Goal: Task Accomplishment & Management: Use online tool/utility

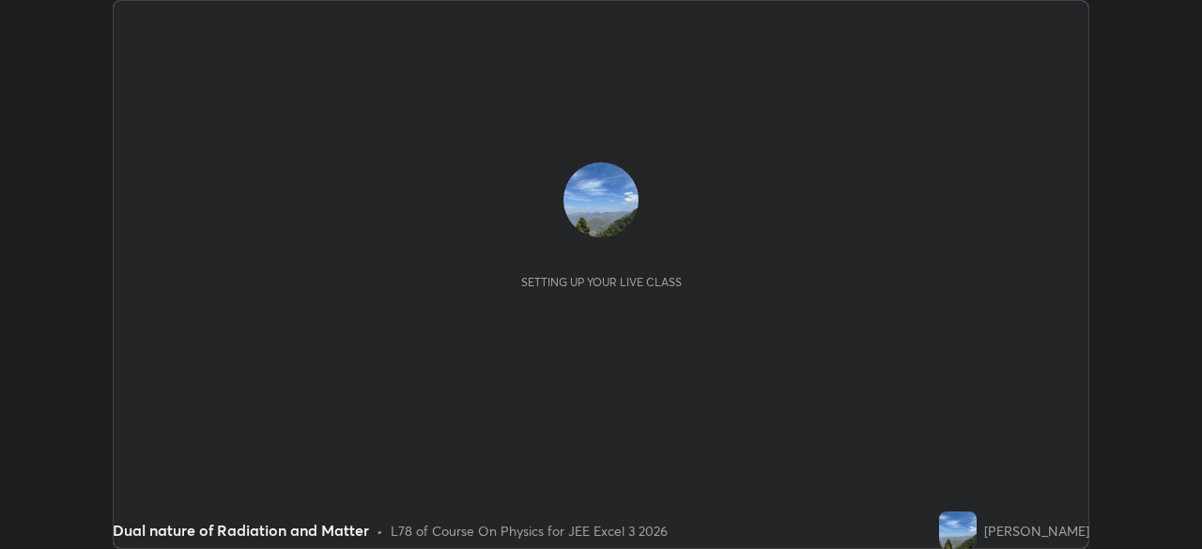
scroll to position [549, 1201]
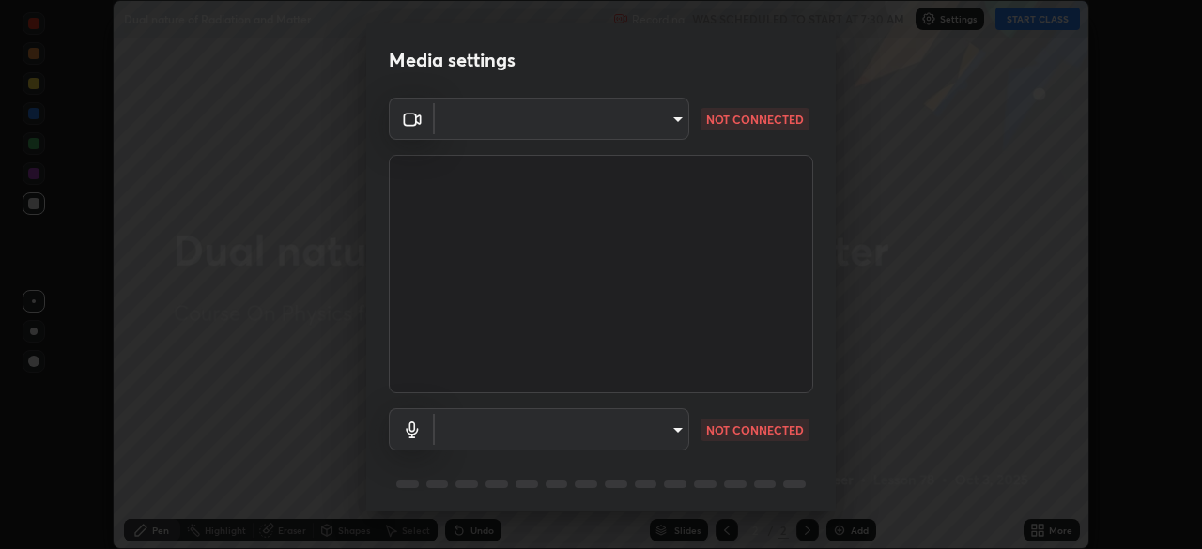
type input "fe2eda5321be6bfb45085b01def2d177fc83f1374430a0b32a6c530ce3caa1ed"
type input "communications"
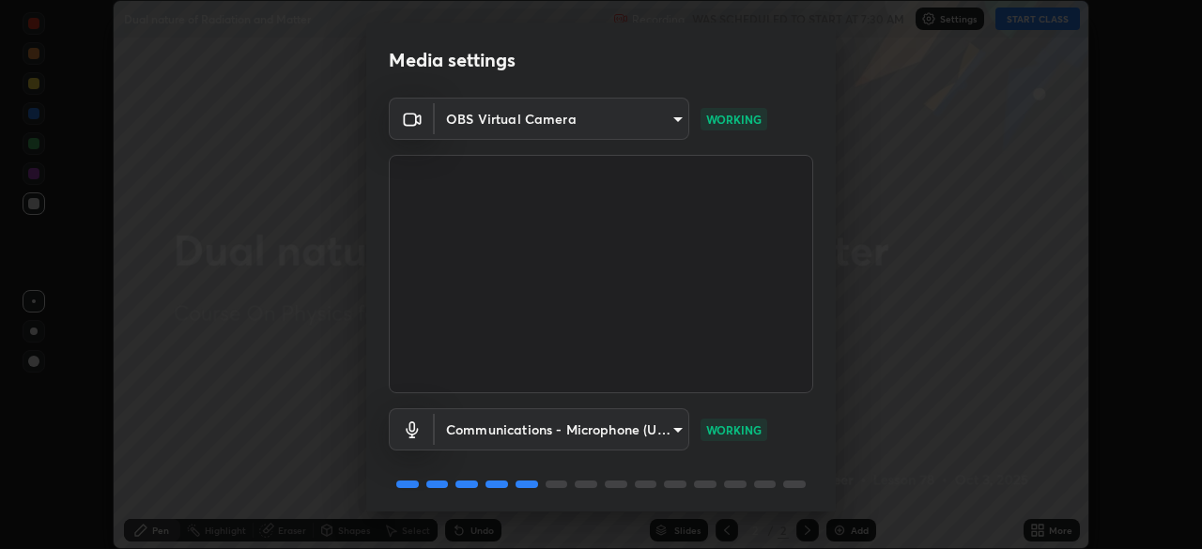
scroll to position [67, 0]
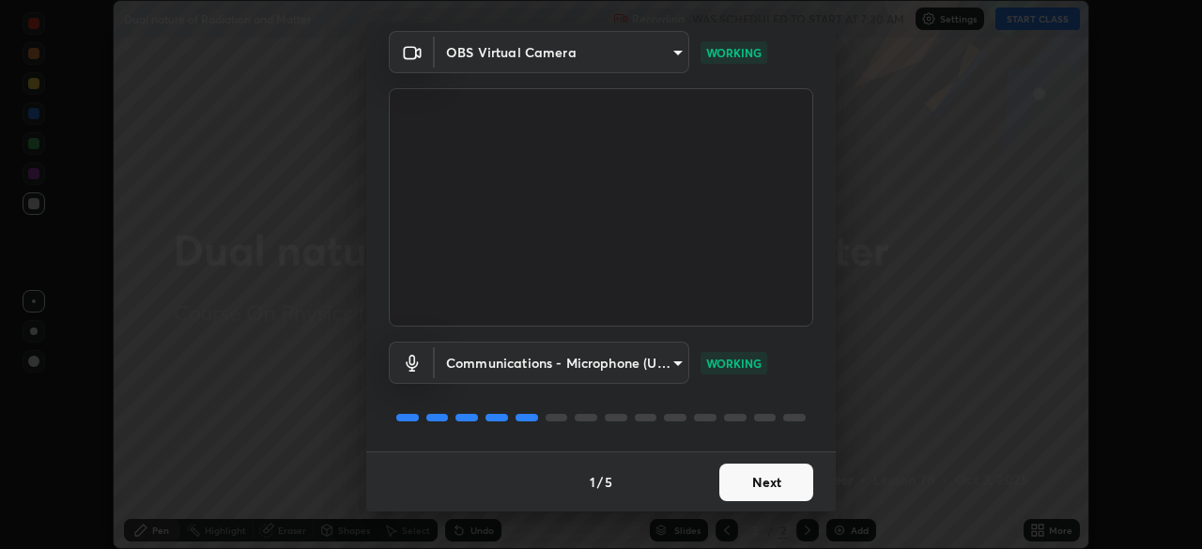
click at [765, 483] on button "Next" at bounding box center [766, 483] width 94 height 38
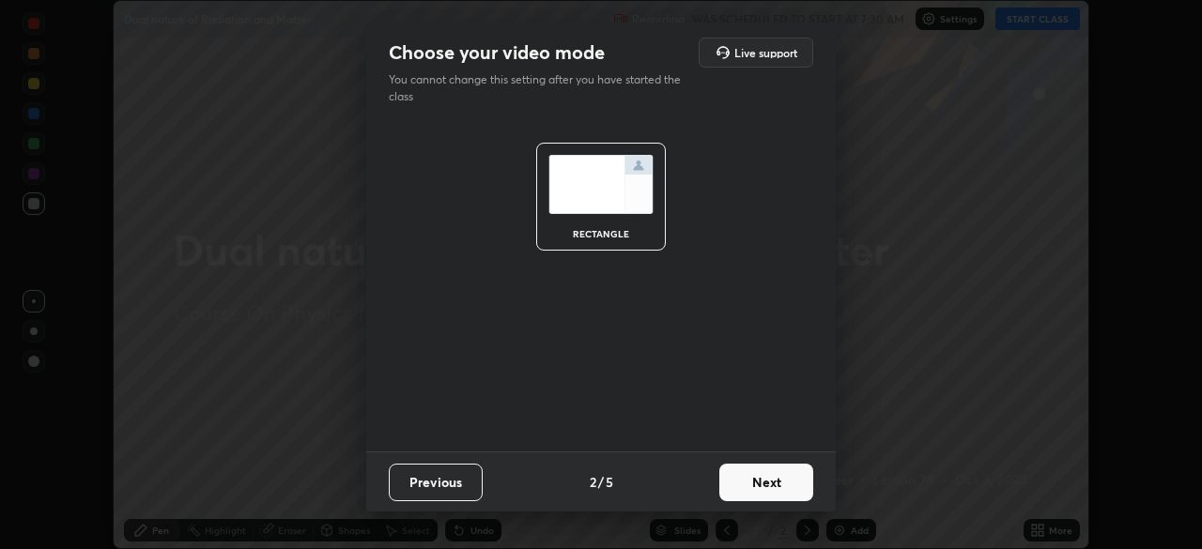
scroll to position [0, 0]
click at [766, 482] on button "Next" at bounding box center [766, 483] width 94 height 38
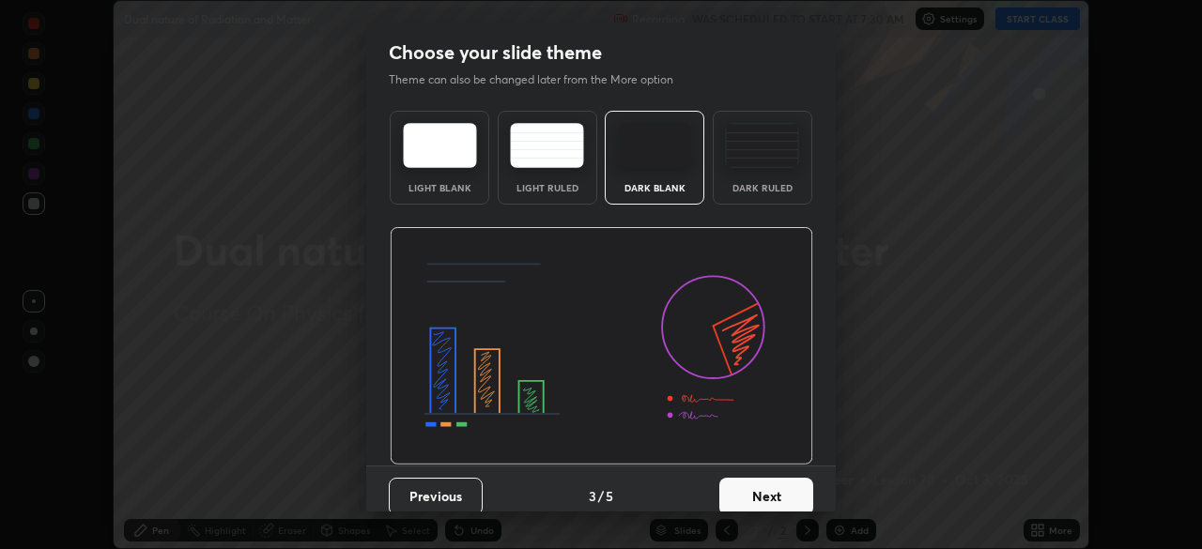
click at [766, 485] on button "Next" at bounding box center [766, 497] width 94 height 38
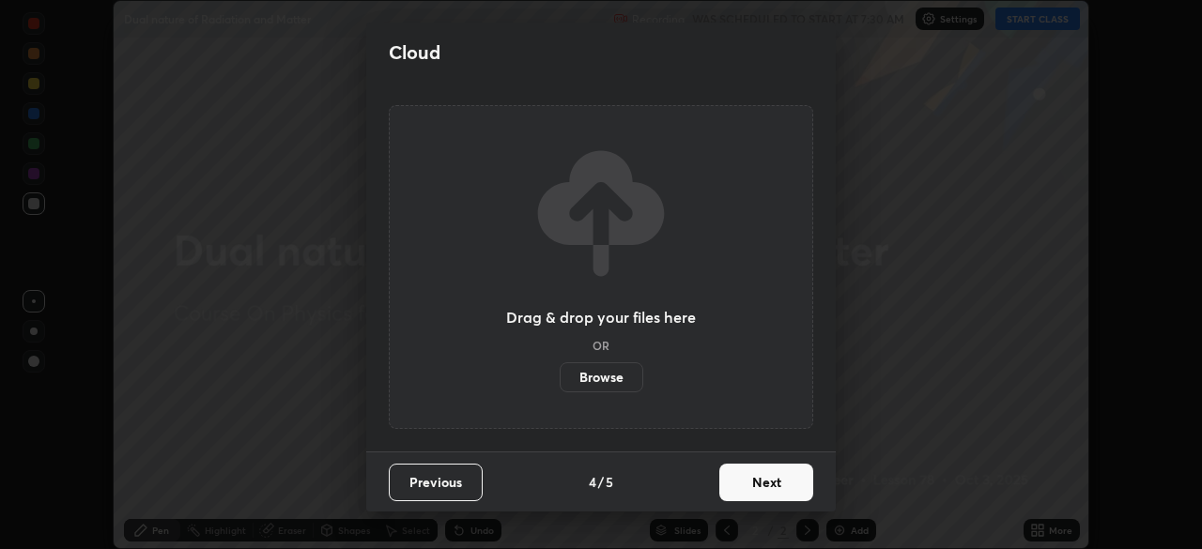
click at [767, 488] on button "Next" at bounding box center [766, 483] width 94 height 38
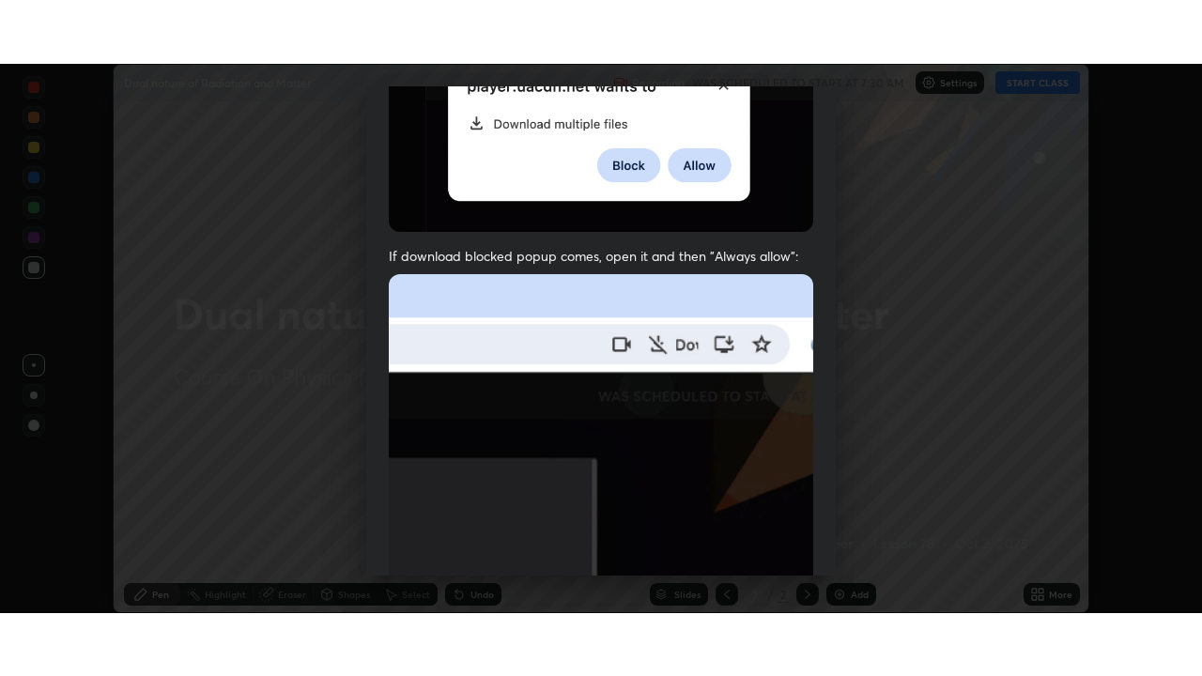
scroll to position [450, 0]
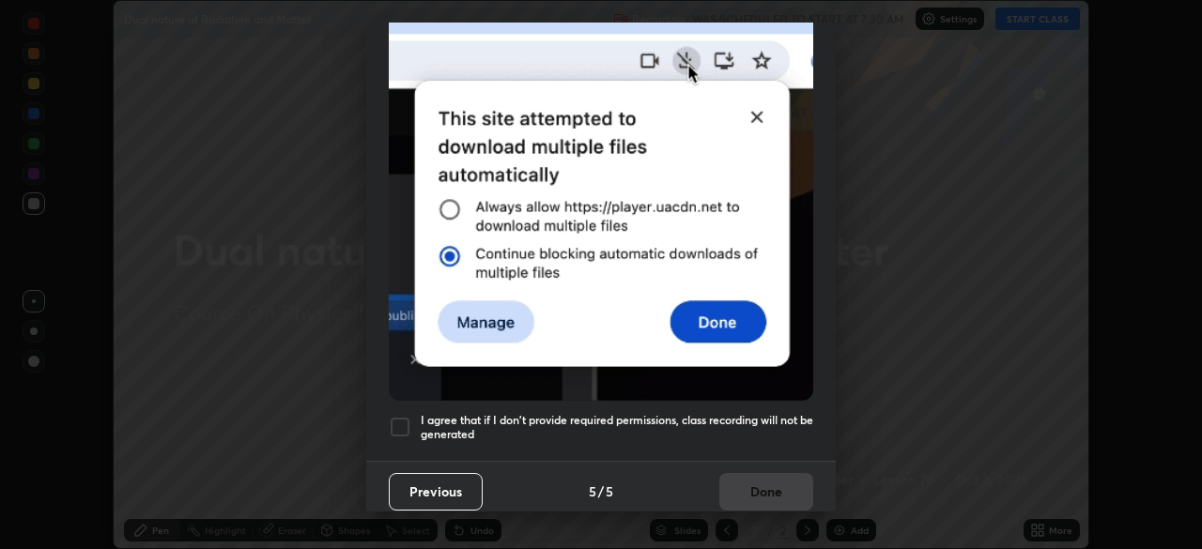
click at [394, 422] on div at bounding box center [400, 427] width 23 height 23
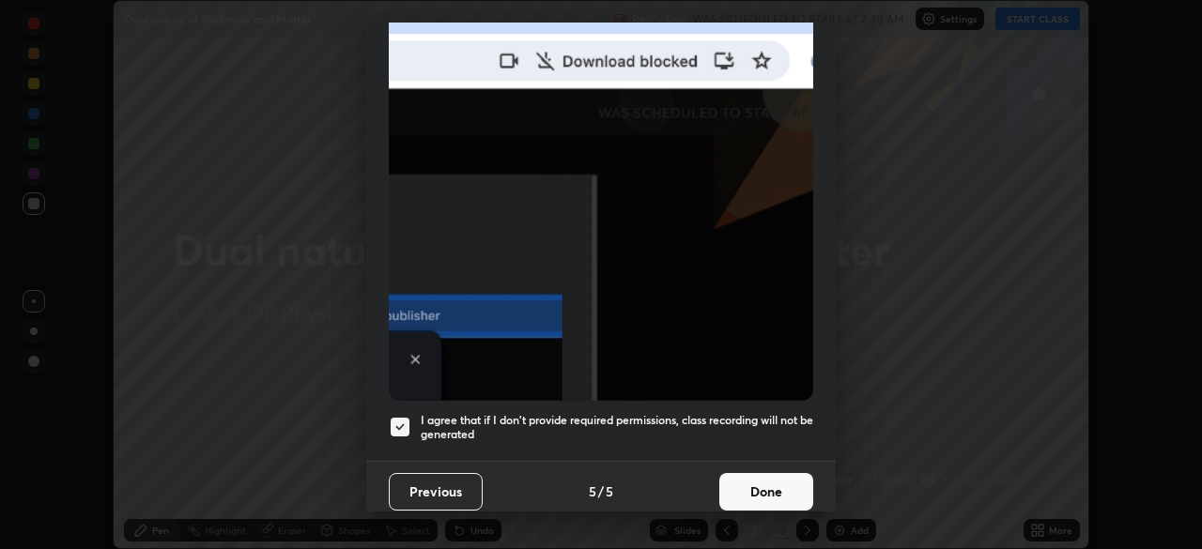
click at [769, 479] on button "Done" at bounding box center [766, 492] width 94 height 38
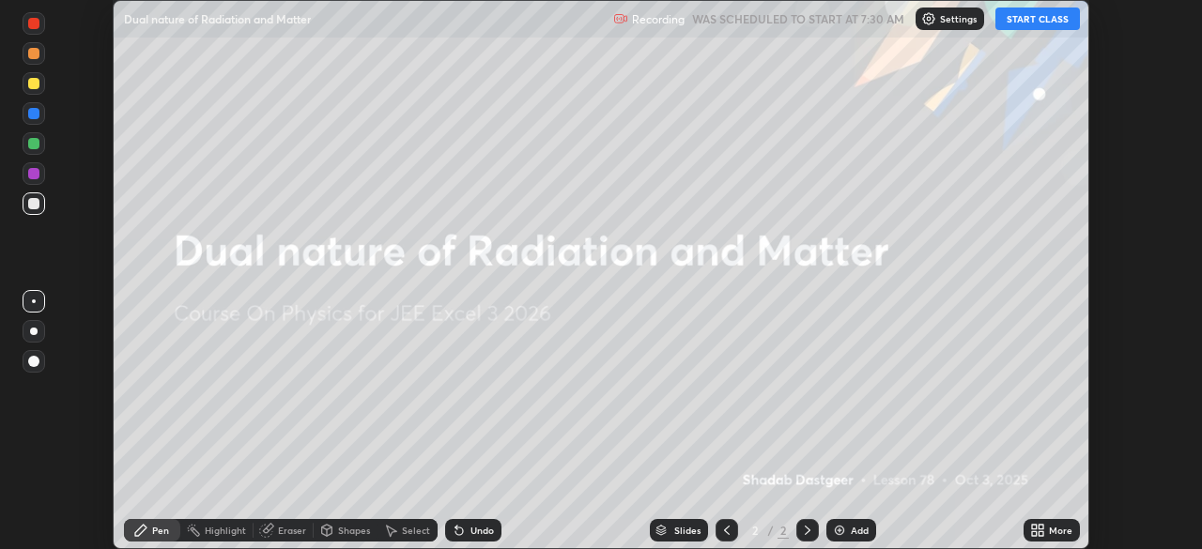
click at [1023, 17] on button "START CLASS" at bounding box center [1037, 19] width 85 height 23
click at [1042, 532] on icon at bounding box center [1041, 534] width 5 height 5
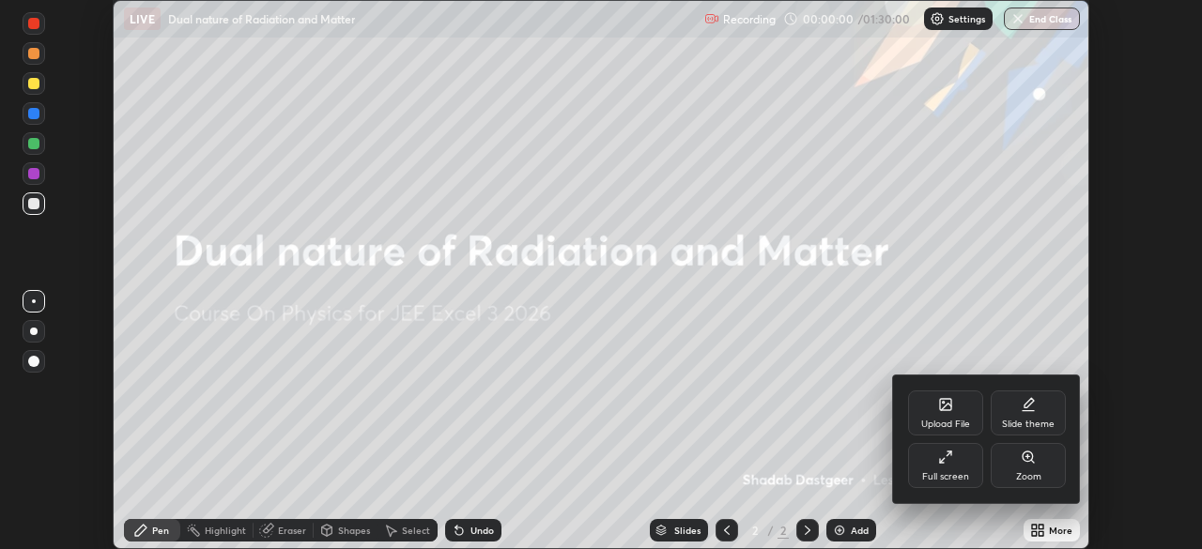
click at [942, 461] on icon at bounding box center [945, 457] width 15 height 15
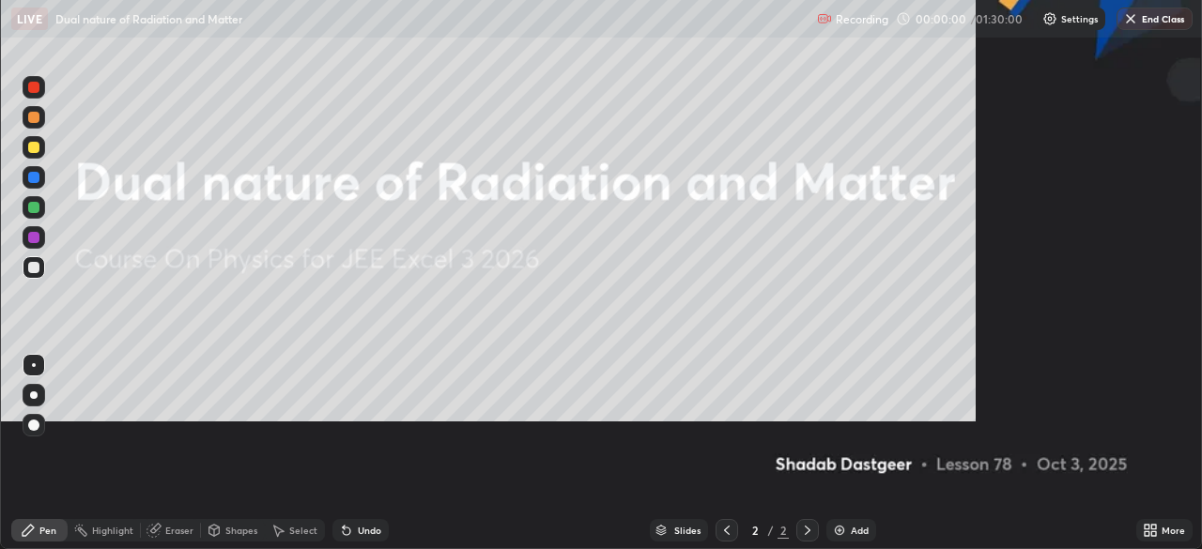
scroll to position [676, 1202]
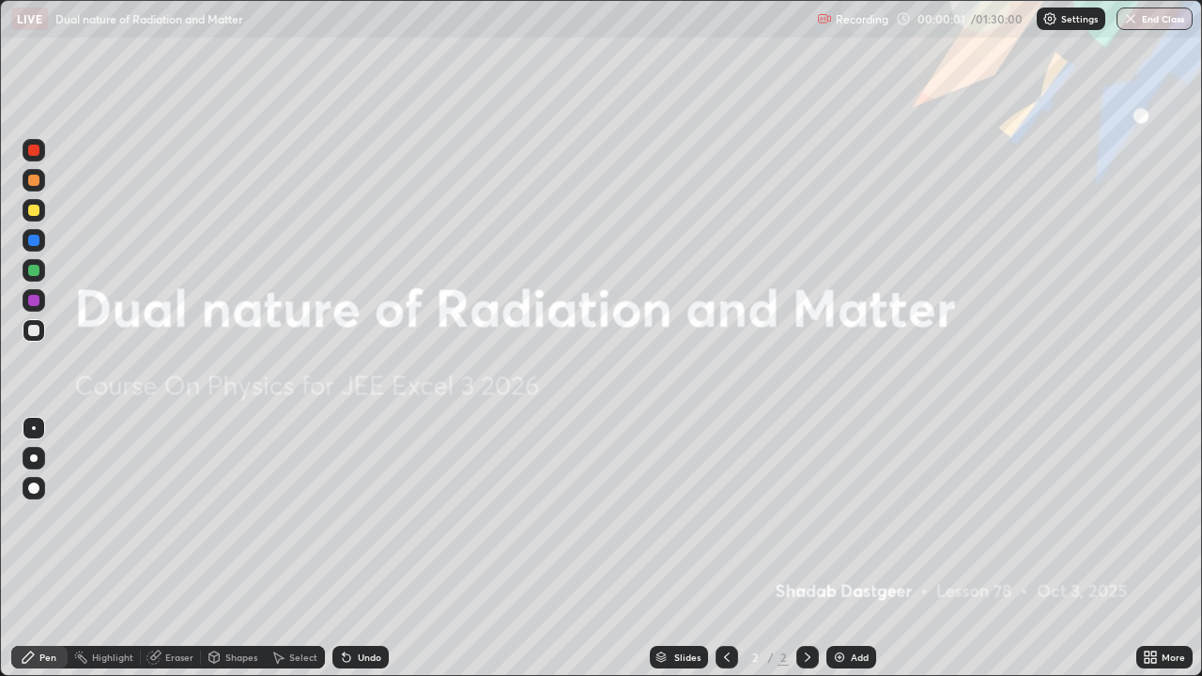
click at [852, 548] on div "Add" at bounding box center [860, 657] width 18 height 9
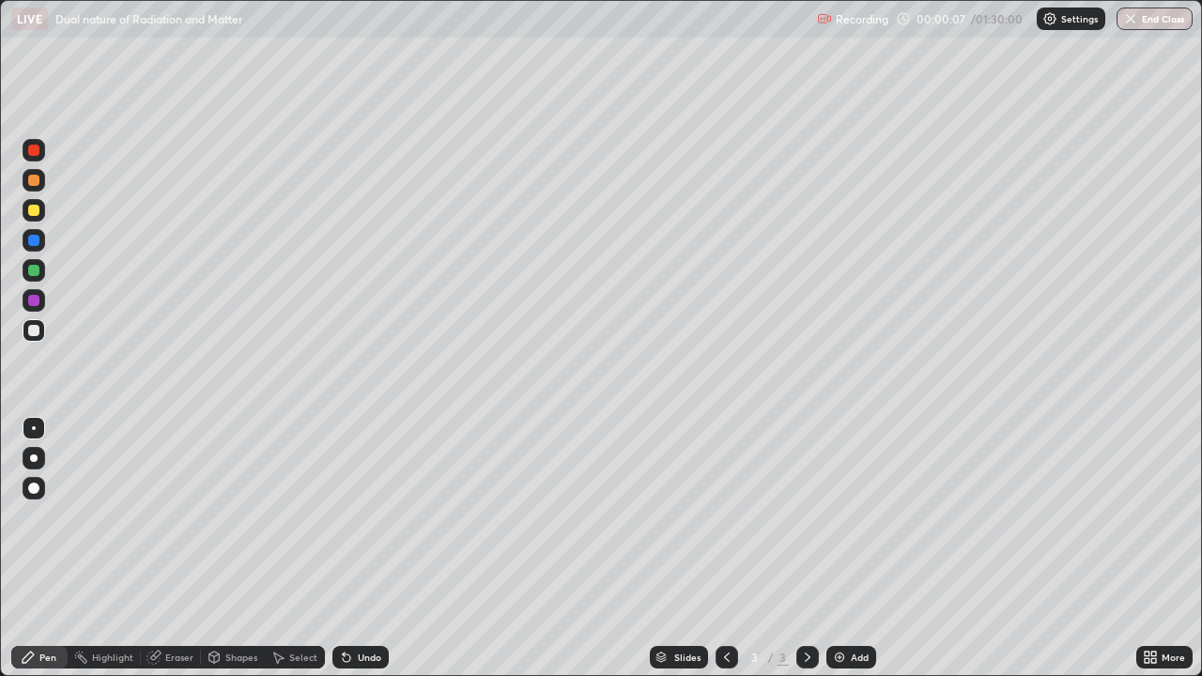
click at [160, 548] on icon at bounding box center [153, 657] width 15 height 15
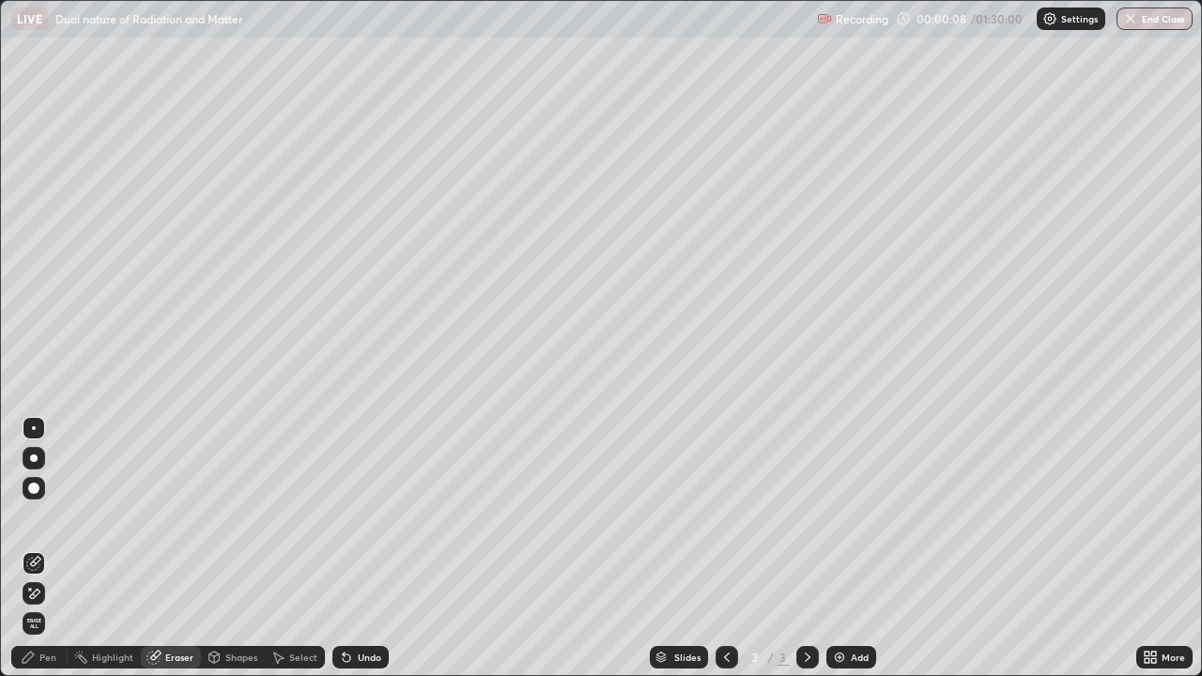
click at [55, 548] on div "Pen" at bounding box center [47, 657] width 17 height 9
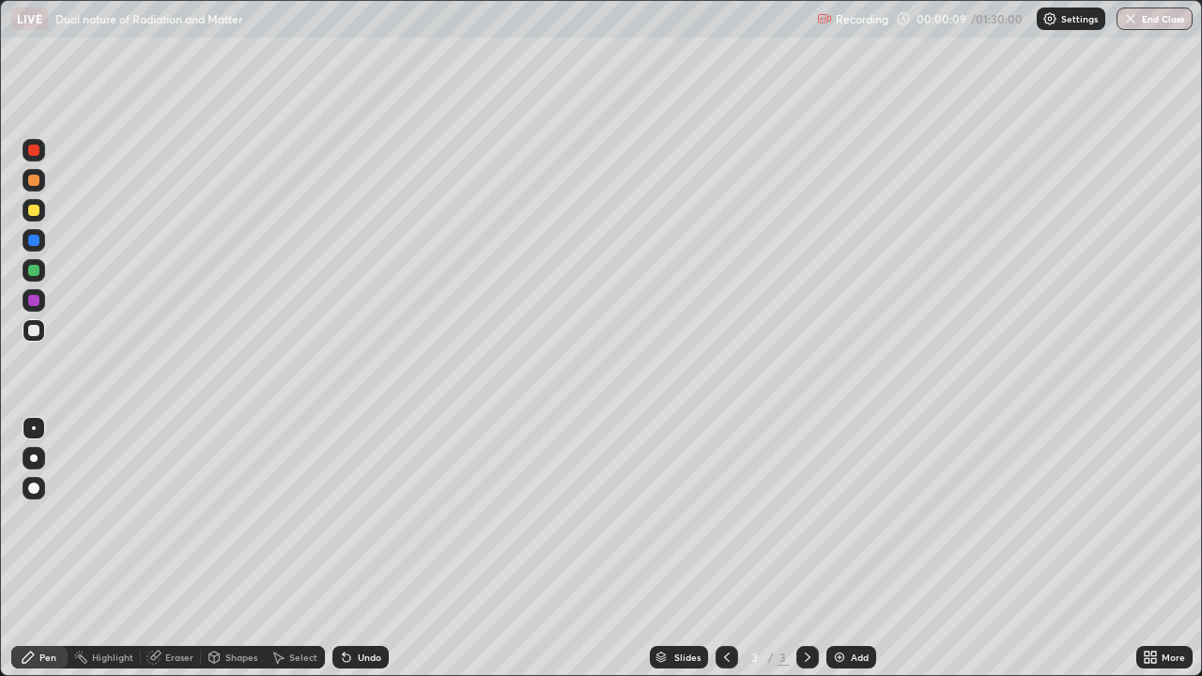
click at [38, 214] on div at bounding box center [33, 210] width 11 height 11
click at [343, 548] on icon at bounding box center [344, 654] width 2 height 2
click at [33, 334] on div at bounding box center [33, 330] width 11 height 11
click at [855, 548] on div "Add" at bounding box center [860, 657] width 18 height 9
click at [34, 183] on div at bounding box center [33, 180] width 11 height 11
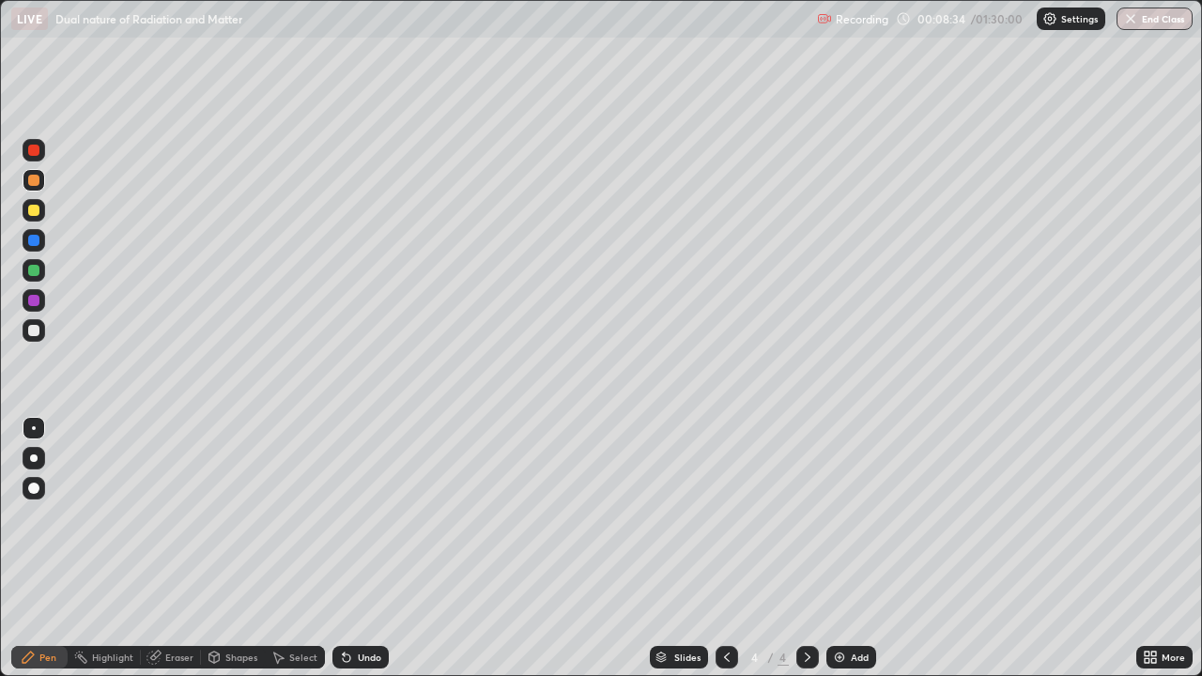
click at [39, 327] on div at bounding box center [33, 330] width 11 height 11
click at [359, 548] on div "Undo" at bounding box center [369, 657] width 23 height 9
click at [354, 548] on div "Undo" at bounding box center [360, 657] width 56 height 23
click at [32, 212] on div at bounding box center [33, 210] width 11 height 11
click at [32, 327] on div at bounding box center [33, 330] width 11 height 11
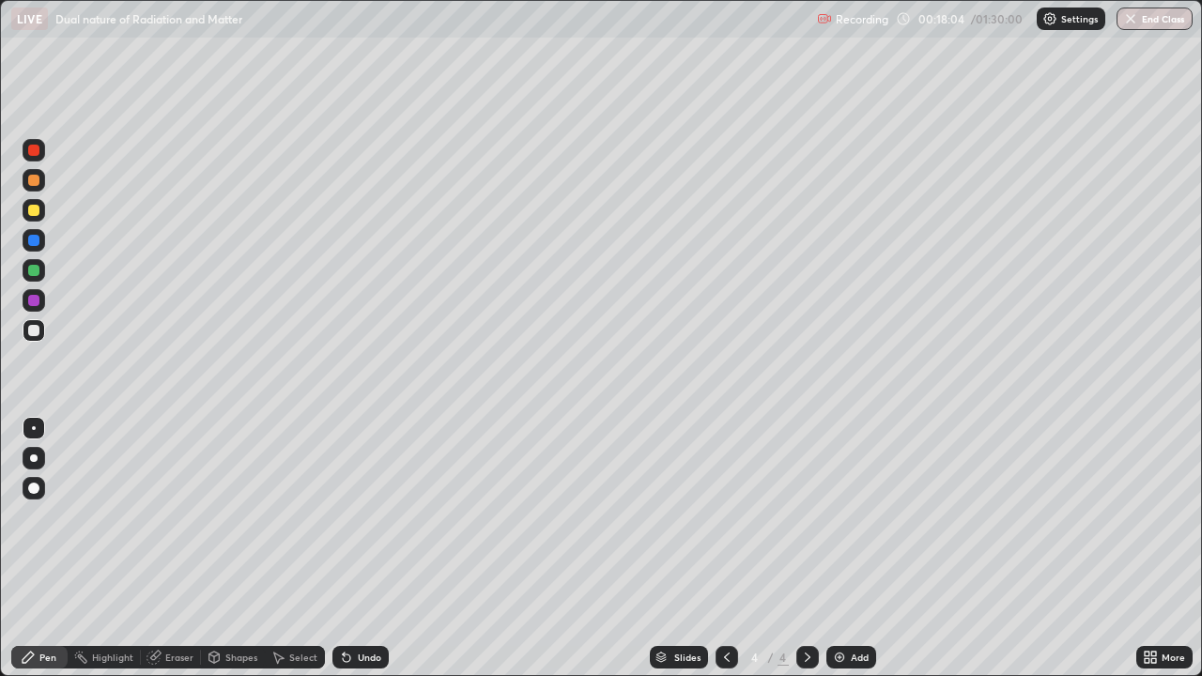
click at [359, 548] on div "Undo" at bounding box center [369, 657] width 23 height 9
click at [361, 548] on div "Undo" at bounding box center [369, 657] width 23 height 9
click at [358, 548] on div "Undo" at bounding box center [369, 657] width 23 height 9
click at [177, 548] on div "Eraser" at bounding box center [179, 657] width 28 height 9
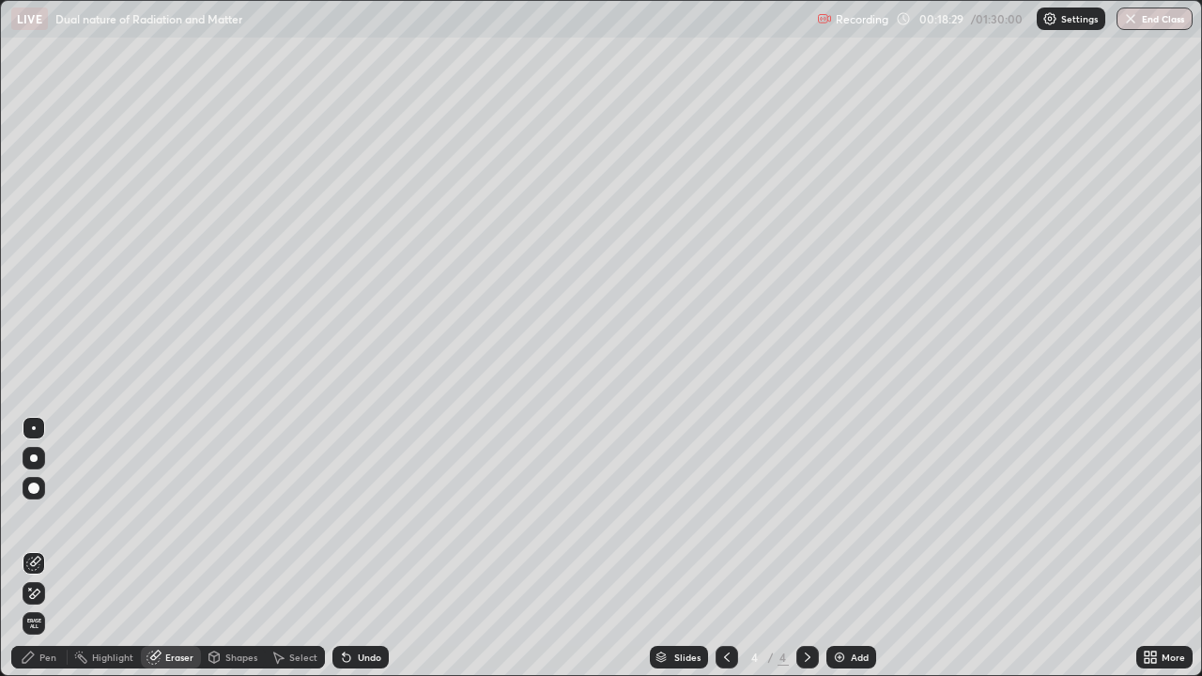
click at [58, 548] on div "Pen" at bounding box center [39, 657] width 56 height 23
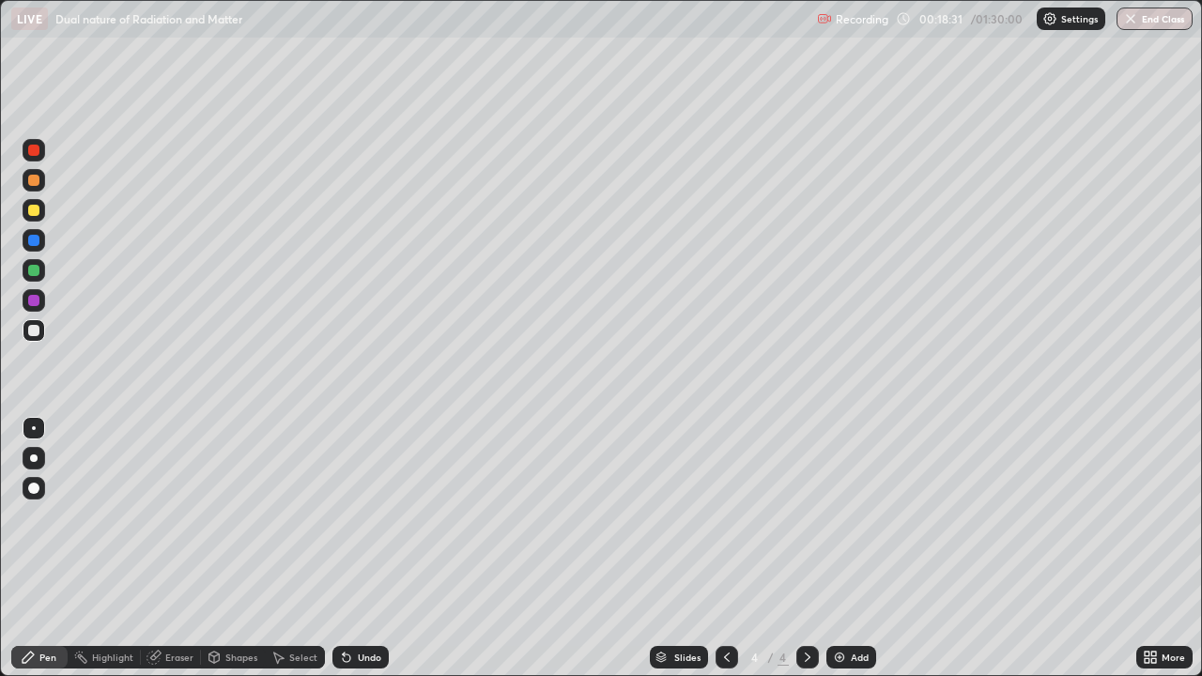
click at [362, 548] on div "Undo" at bounding box center [369, 657] width 23 height 9
click at [32, 273] on div at bounding box center [33, 270] width 11 height 11
click at [36, 331] on div at bounding box center [33, 330] width 11 height 11
click at [845, 548] on img at bounding box center [839, 657] width 15 height 15
click at [722, 548] on icon at bounding box center [726, 657] width 15 height 15
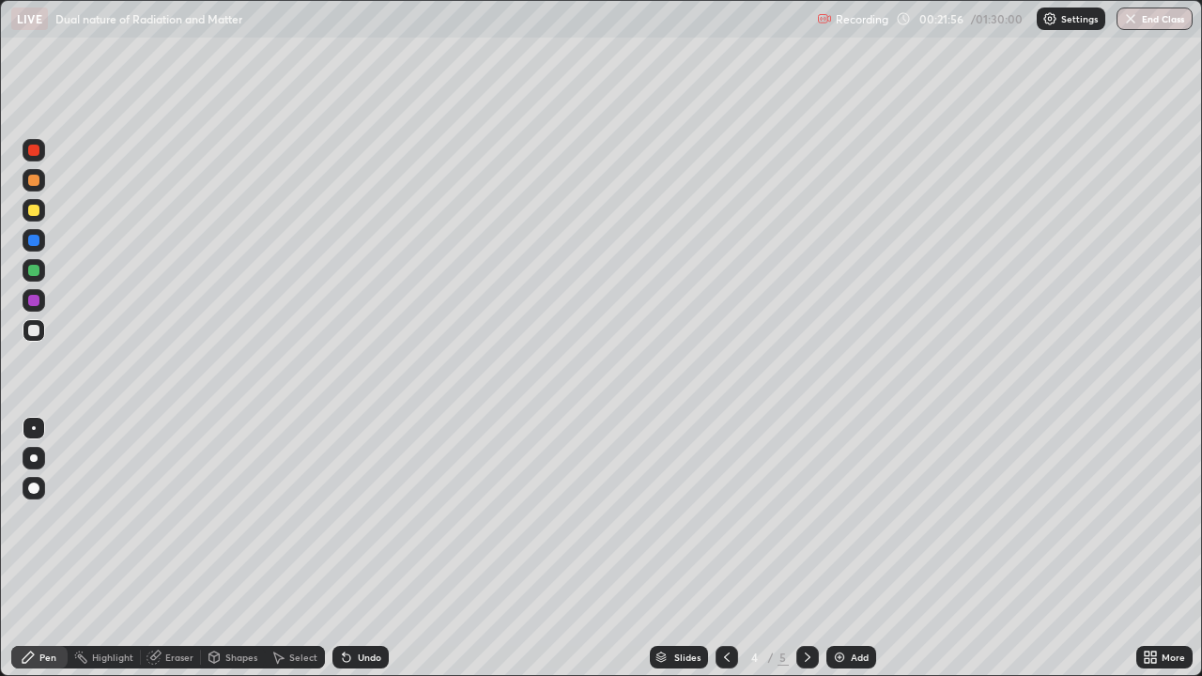
click at [806, 548] on icon at bounding box center [807, 657] width 15 height 15
click at [32, 210] on div at bounding box center [33, 210] width 11 height 11
click at [34, 331] on div at bounding box center [33, 330] width 11 height 11
click at [31, 184] on div at bounding box center [33, 180] width 11 height 11
click at [347, 548] on icon at bounding box center [347, 659] width 8 height 8
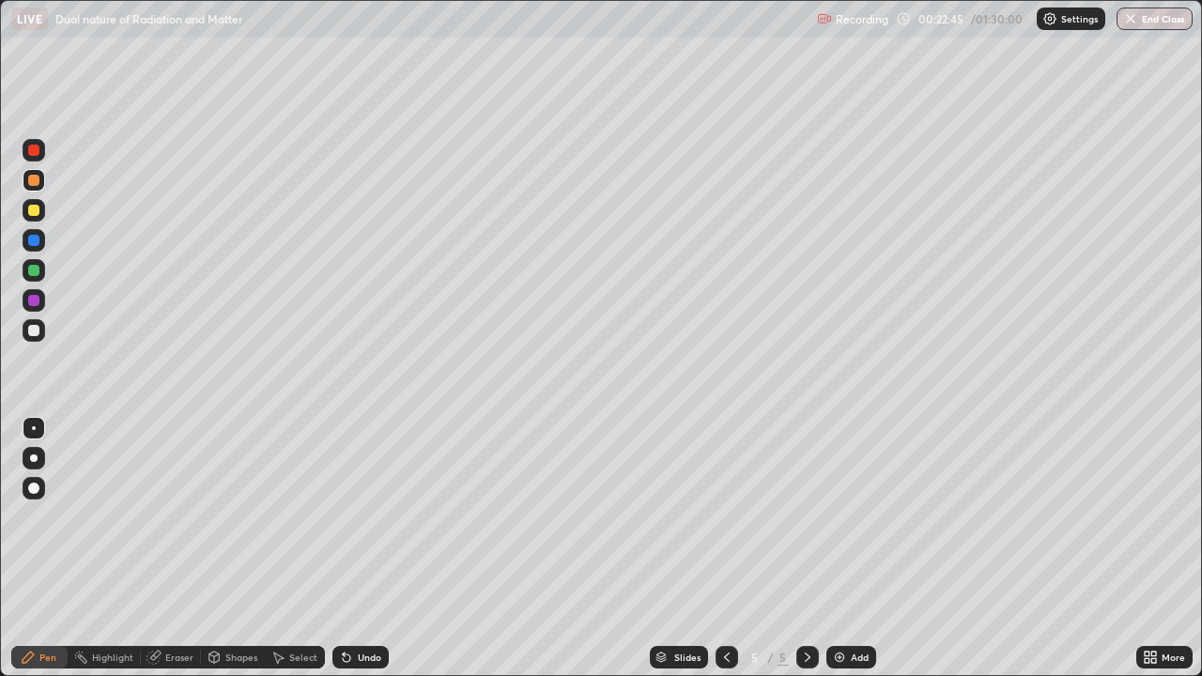
click at [347, 548] on icon at bounding box center [347, 659] width 8 height 8
click at [344, 548] on icon at bounding box center [347, 659] width 8 height 8
click at [34, 152] on div at bounding box center [33, 150] width 11 height 11
click at [33, 300] on div at bounding box center [33, 300] width 11 height 11
click at [855, 548] on div "Add" at bounding box center [860, 657] width 18 height 9
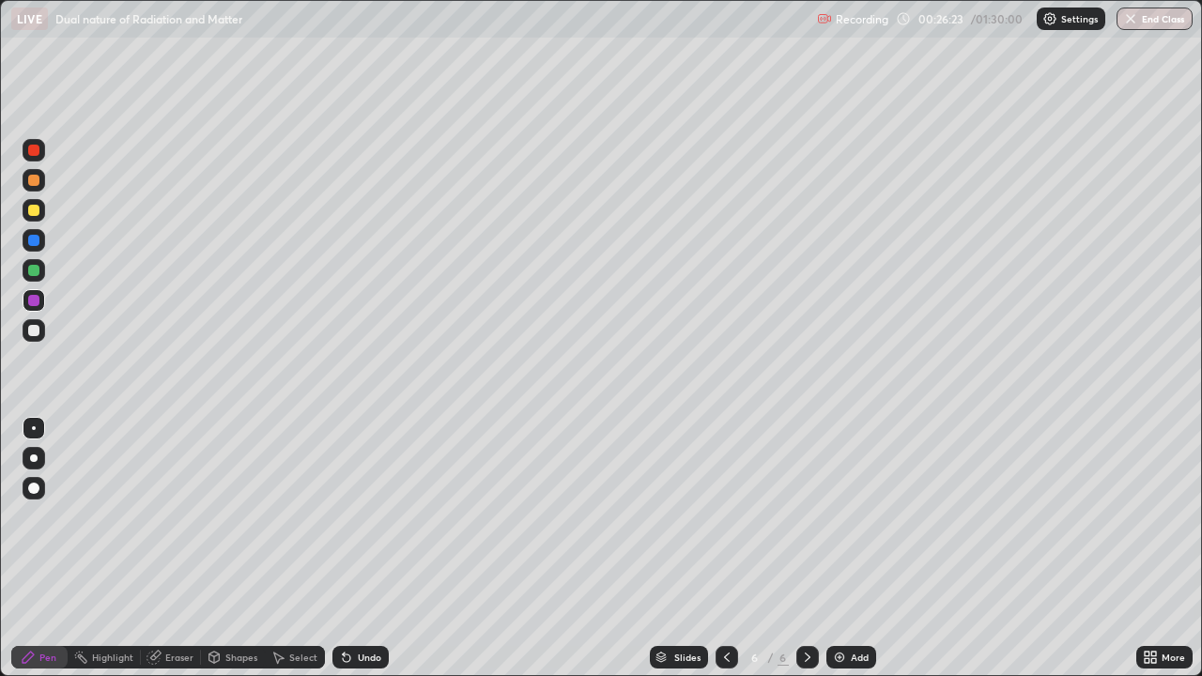
click at [36, 218] on div at bounding box center [34, 210] width 23 height 23
click at [38, 334] on div at bounding box center [33, 330] width 11 height 11
click at [358, 548] on div "Undo" at bounding box center [369, 657] width 23 height 9
click at [169, 548] on div "Eraser" at bounding box center [179, 657] width 28 height 9
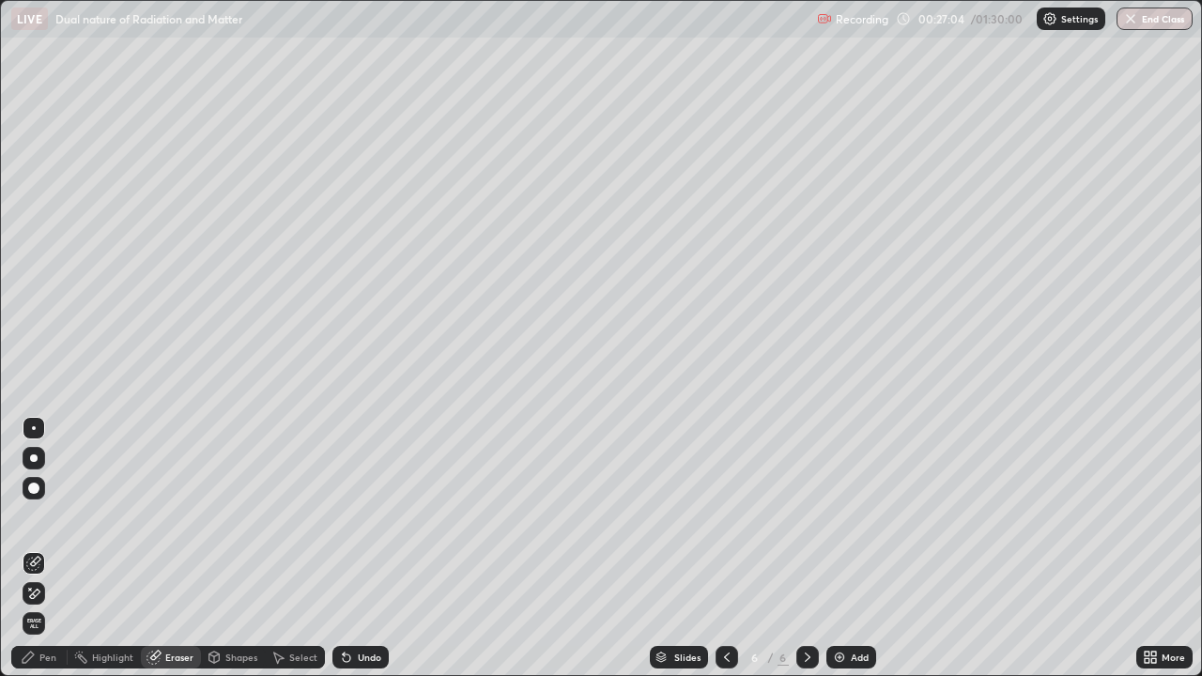
click at [76, 548] on circle at bounding box center [77, 654] width 2 height 2
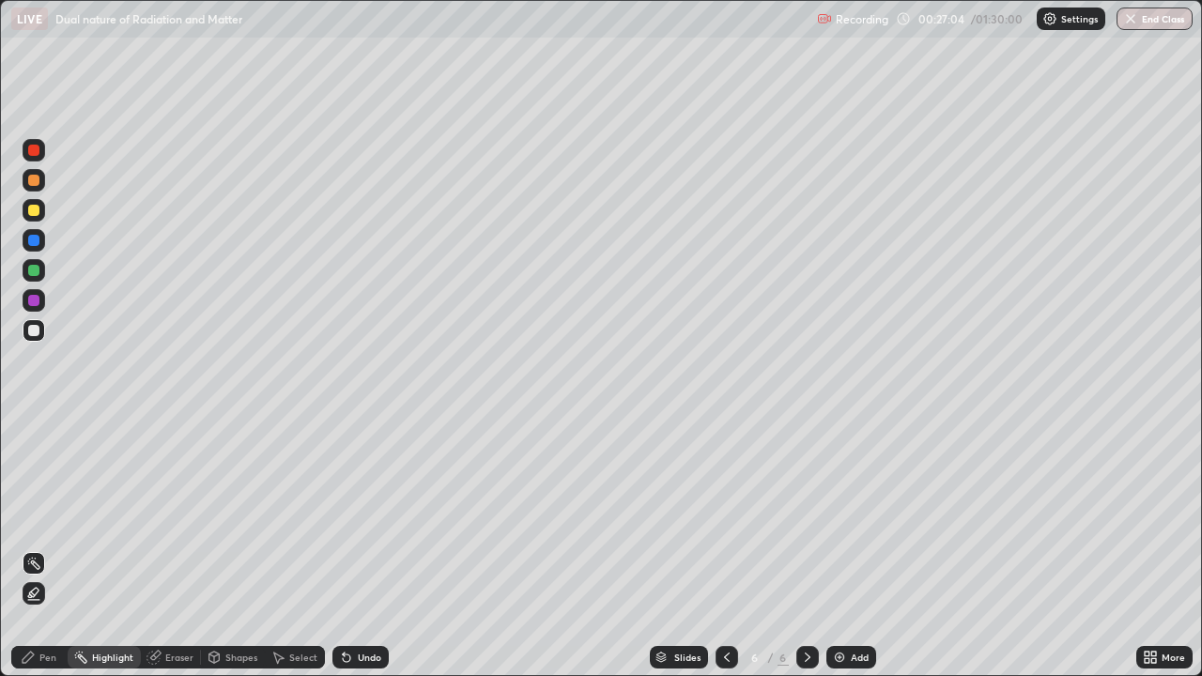
click at [60, 548] on div "Pen" at bounding box center [39, 657] width 56 height 23
click at [725, 548] on icon at bounding box center [726, 657] width 15 height 15
click at [806, 548] on icon at bounding box center [807, 657] width 15 height 15
click at [37, 303] on div at bounding box center [33, 300] width 11 height 11
click at [175, 548] on div "Eraser" at bounding box center [179, 657] width 28 height 9
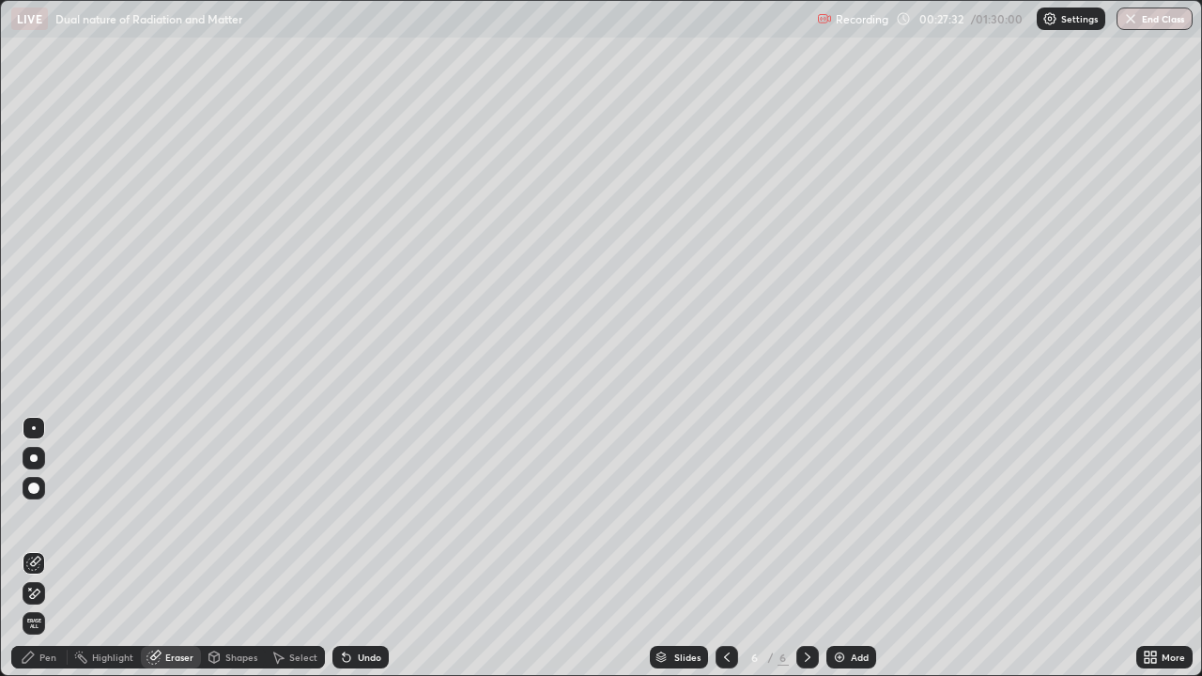
click at [39, 548] on div "Pen" at bounding box center [39, 657] width 56 height 23
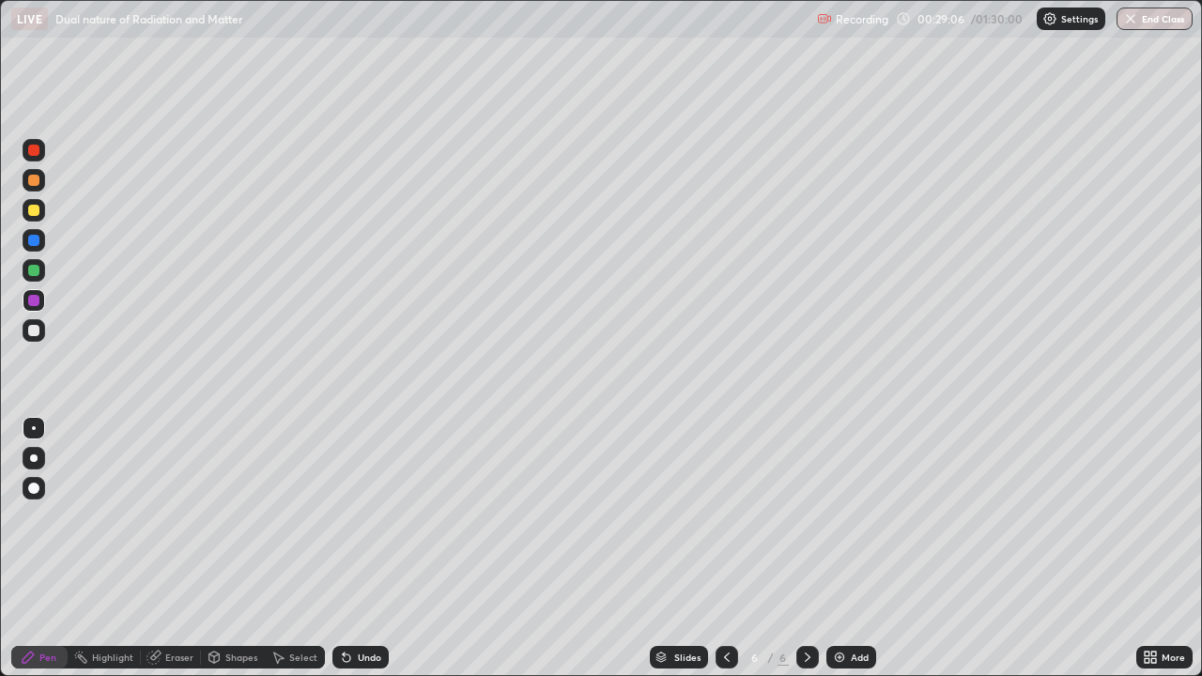
click at [28, 189] on div at bounding box center [34, 180] width 23 height 23
click at [357, 548] on div "Undo" at bounding box center [360, 657] width 56 height 23
click at [365, 548] on div "Undo" at bounding box center [369, 657] width 23 height 9
click at [38, 326] on div at bounding box center [33, 330] width 11 height 11
click at [851, 548] on div "Add" at bounding box center [860, 657] width 18 height 9
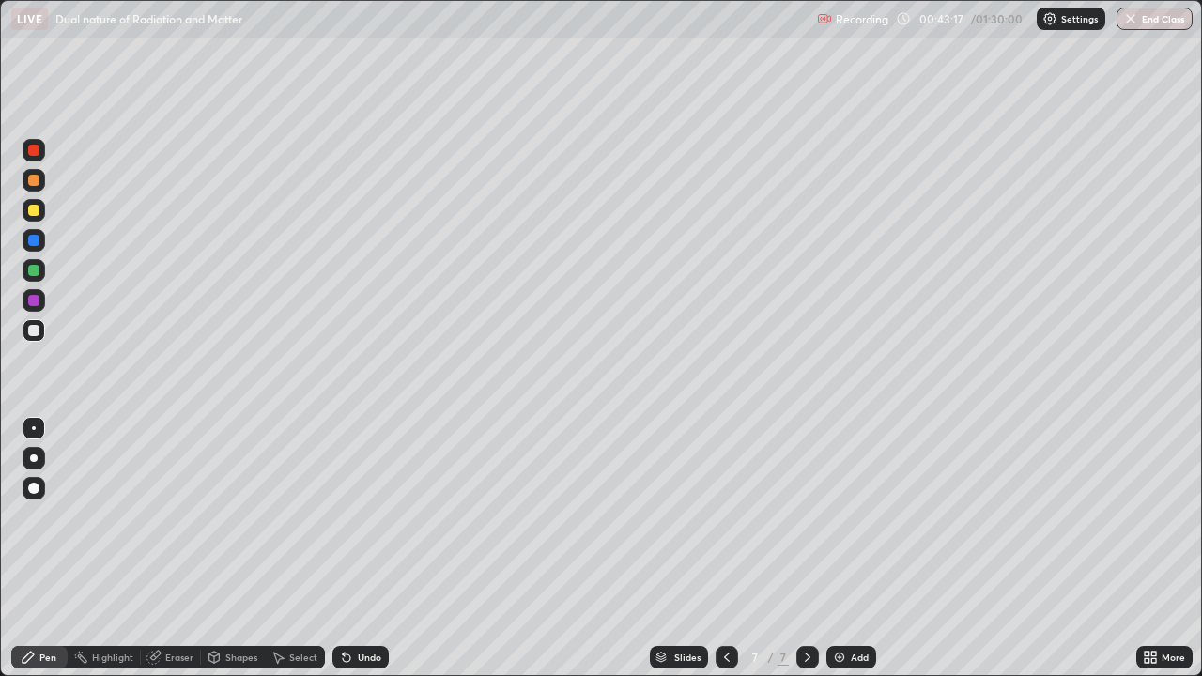
click at [36, 209] on div at bounding box center [33, 210] width 11 height 11
click at [369, 548] on div "Undo" at bounding box center [369, 657] width 23 height 9
click at [366, 548] on div "Undo" at bounding box center [369, 657] width 23 height 9
click at [371, 548] on div "Undo" at bounding box center [369, 657] width 23 height 9
click at [372, 548] on div "Undo" at bounding box center [369, 657] width 23 height 9
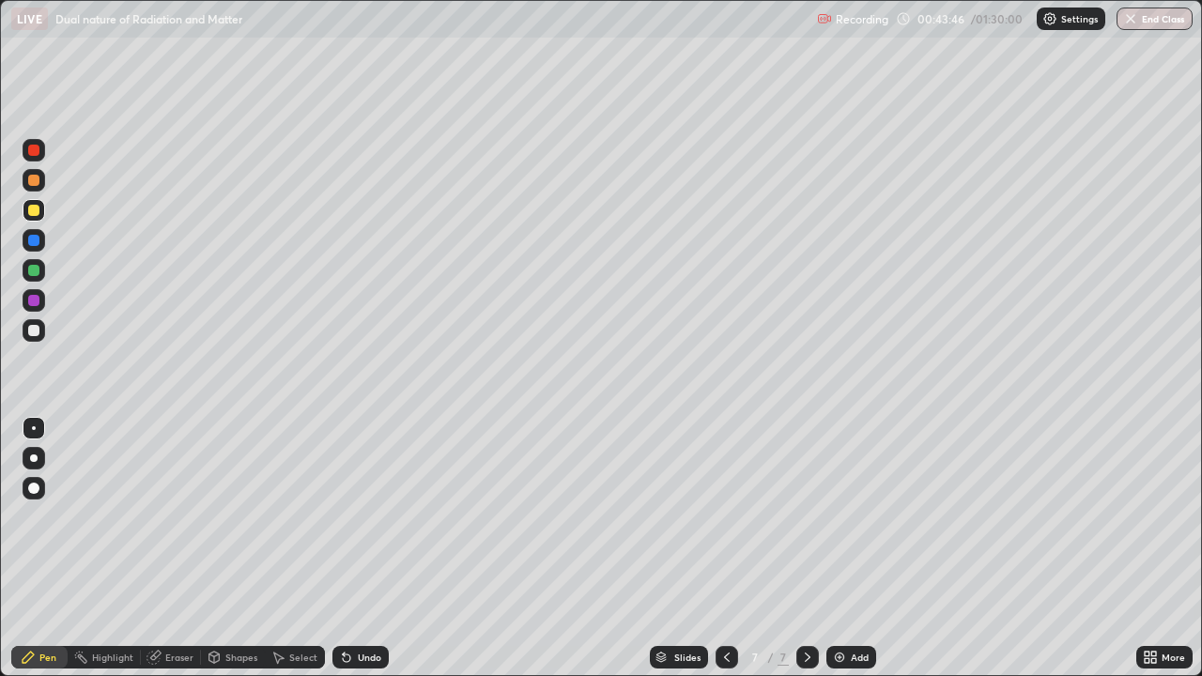
click at [184, 548] on div "Eraser" at bounding box center [179, 657] width 28 height 9
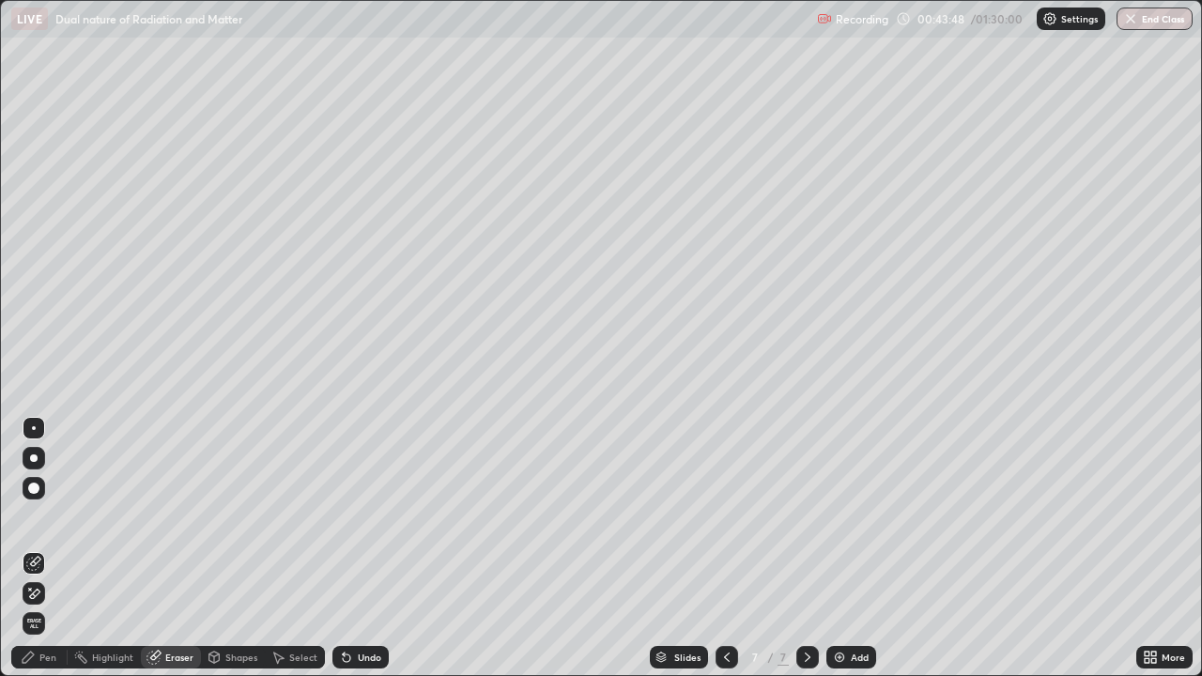
click at [33, 548] on icon at bounding box center [28, 657] width 15 height 15
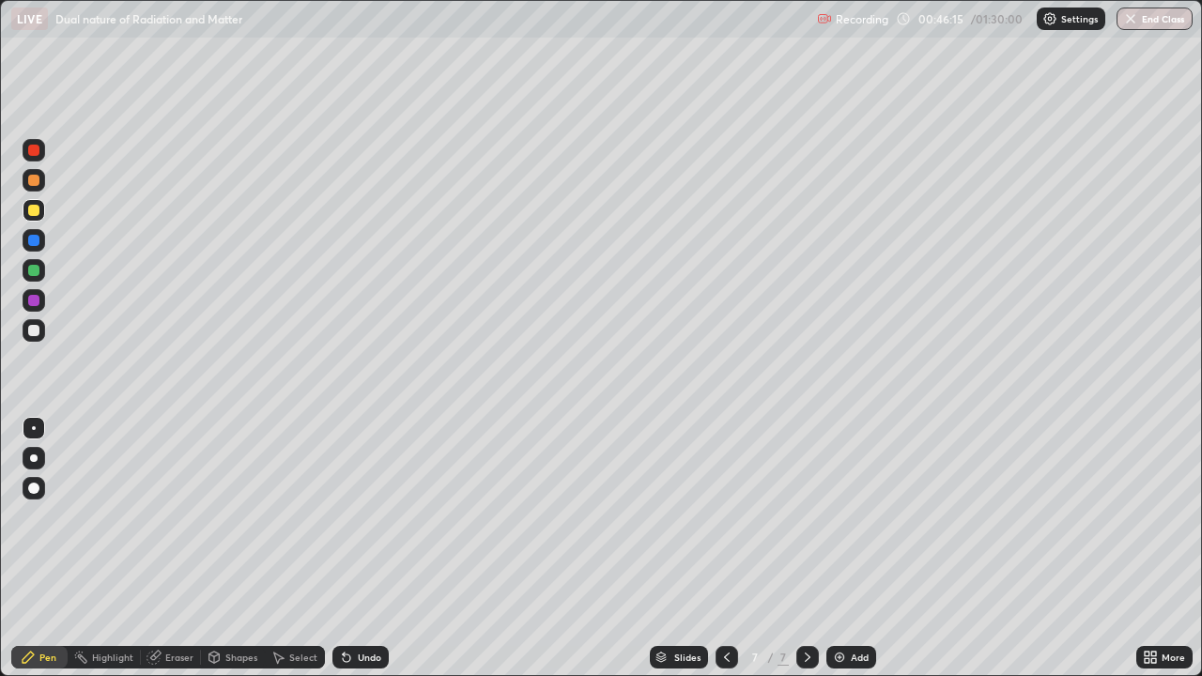
click at [855, 548] on div "Add" at bounding box center [860, 657] width 18 height 9
click at [34, 181] on div at bounding box center [33, 180] width 11 height 11
click at [362, 548] on div "Undo" at bounding box center [369, 657] width 23 height 9
click at [36, 323] on div at bounding box center [34, 330] width 23 height 23
click at [179, 548] on div "Eraser" at bounding box center [179, 657] width 28 height 9
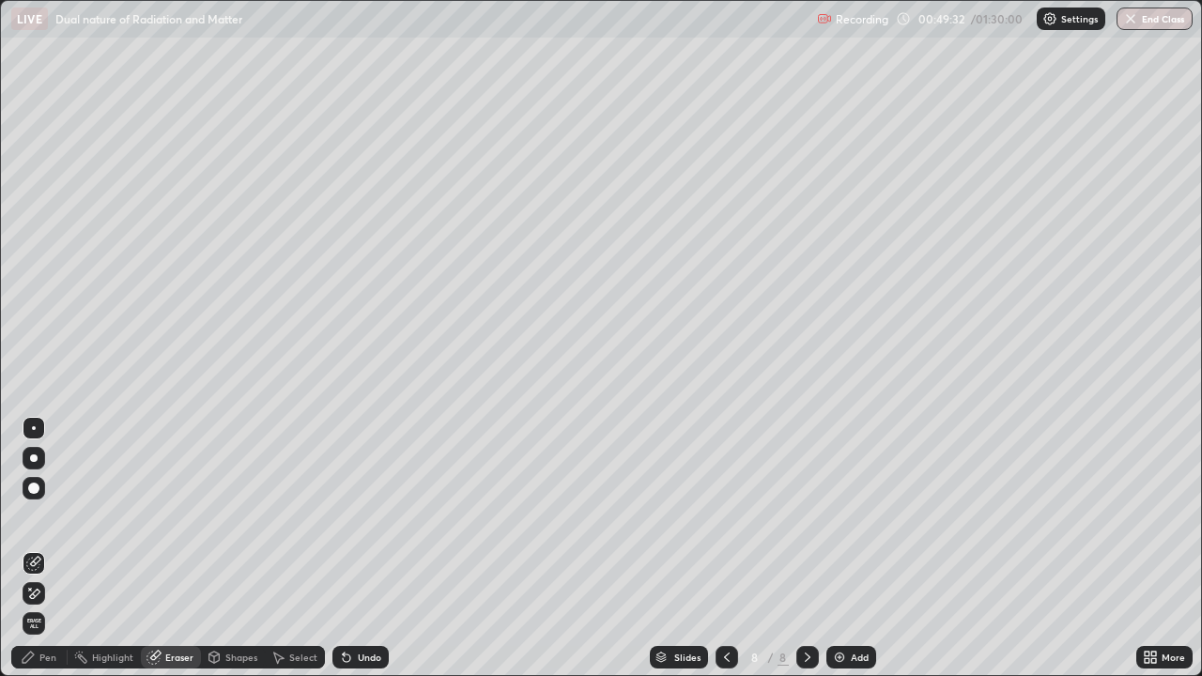
click at [29, 548] on icon at bounding box center [28, 657] width 15 height 15
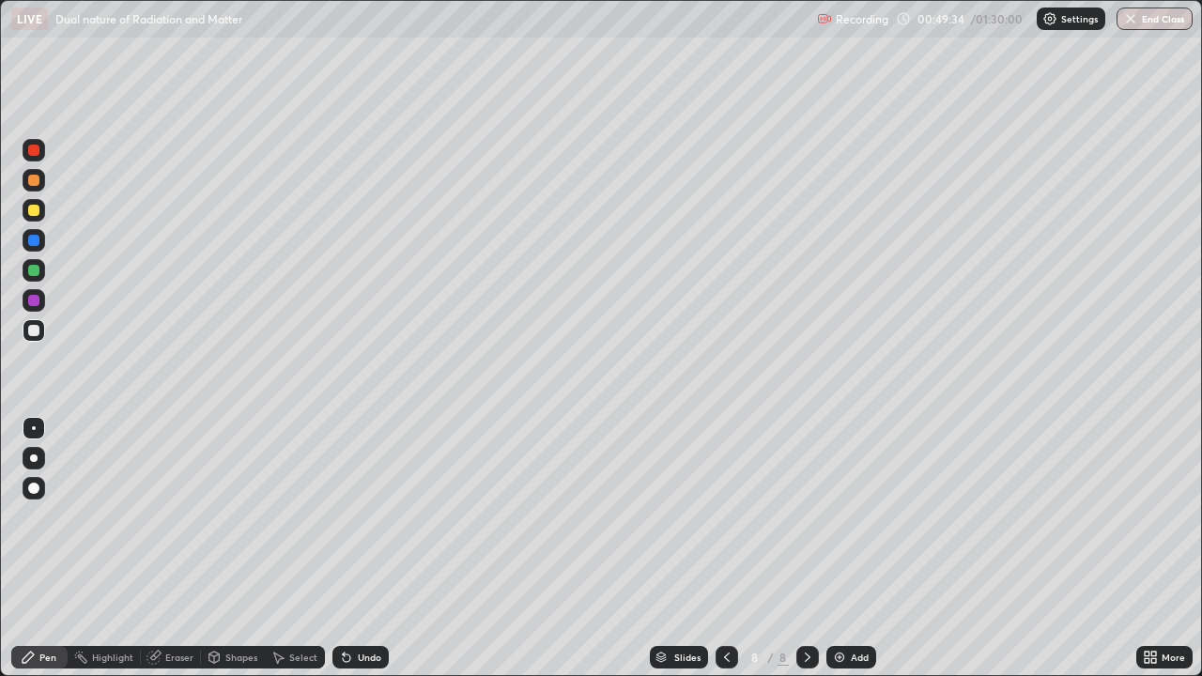
click at [353, 548] on div "Undo" at bounding box center [360, 657] width 56 height 23
click at [169, 548] on div "Eraser" at bounding box center [179, 657] width 28 height 9
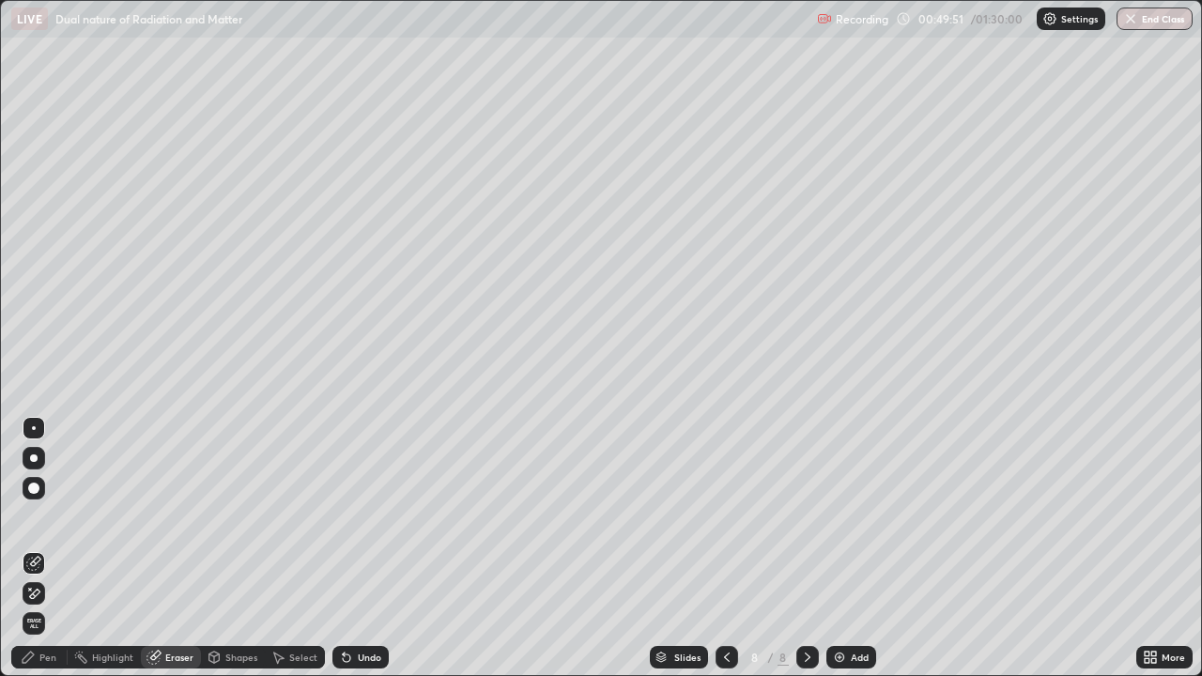
click at [39, 548] on div "Pen" at bounding box center [39, 657] width 56 height 23
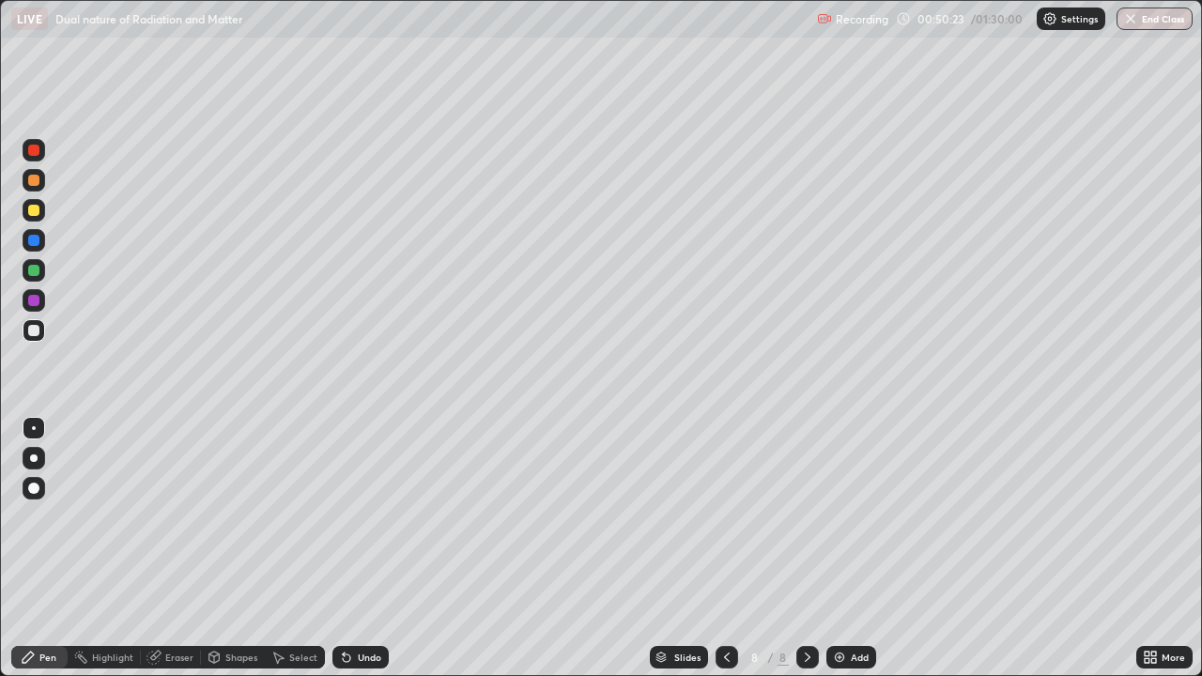
click at [175, 548] on div "Eraser" at bounding box center [179, 657] width 28 height 9
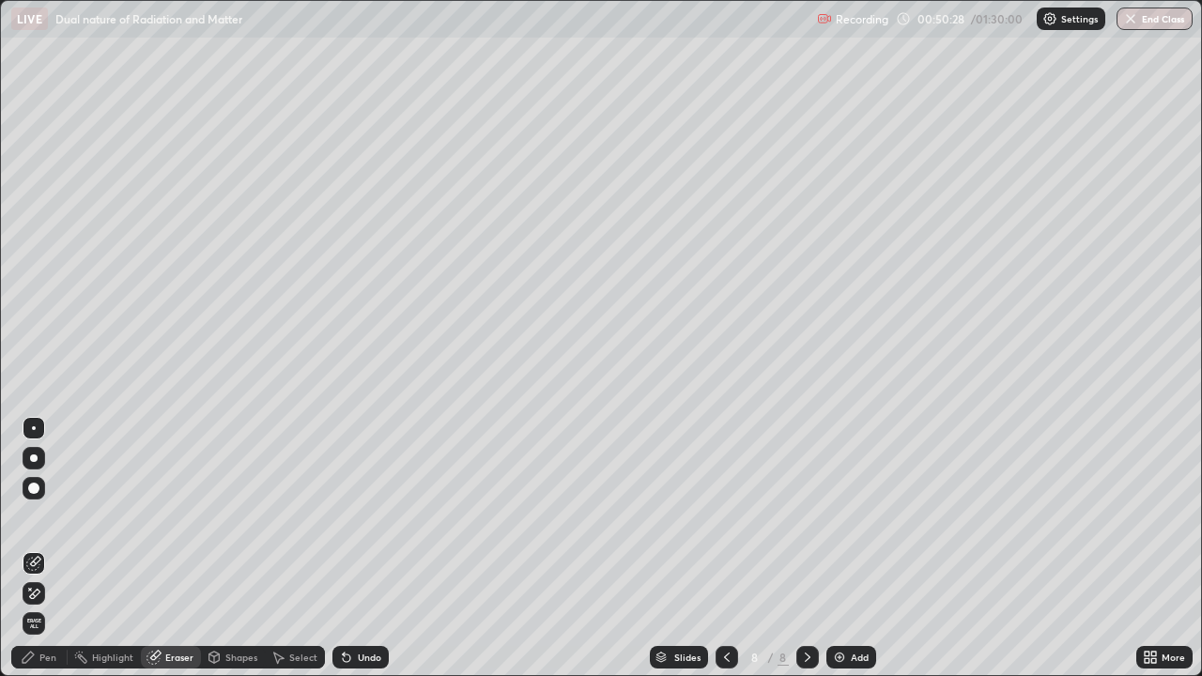
click at [29, 548] on icon at bounding box center [28, 657] width 15 height 15
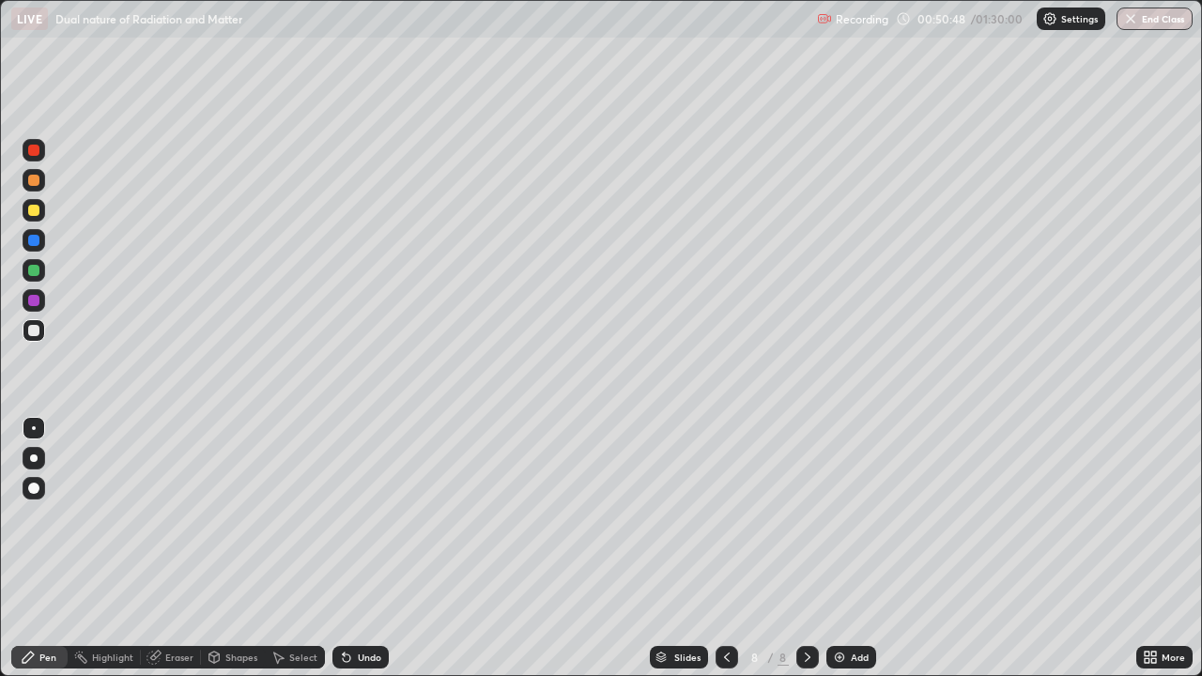
click at [167, 548] on div "Eraser" at bounding box center [179, 657] width 28 height 9
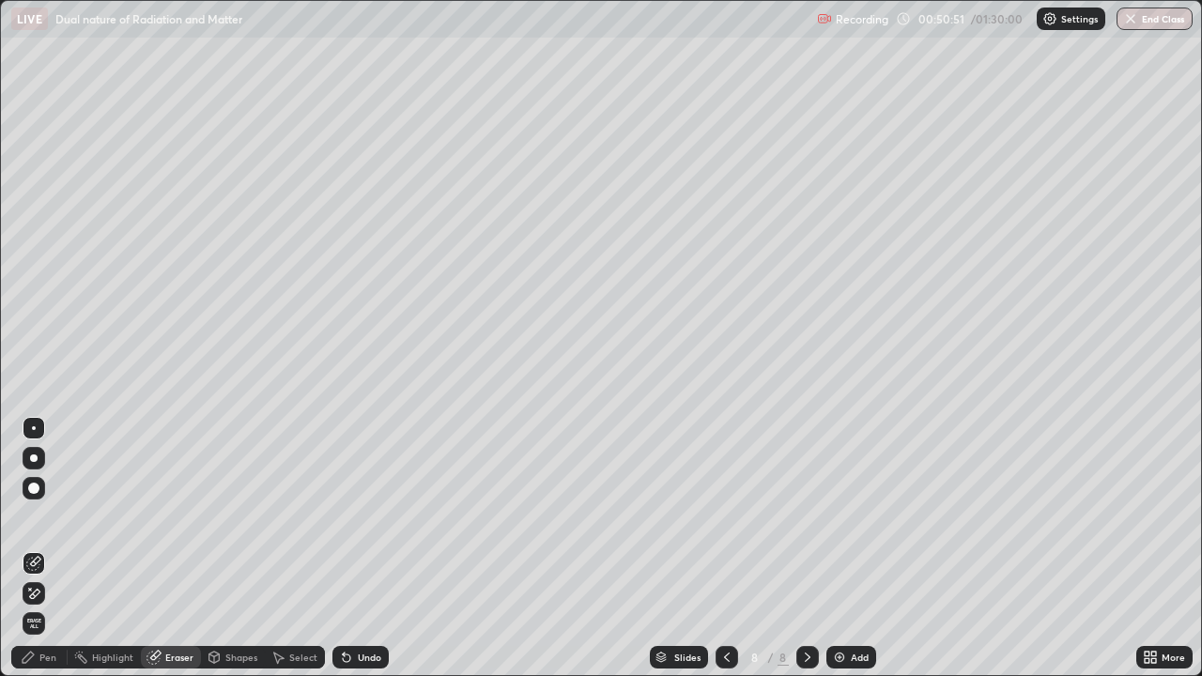
click at [45, 548] on div "Pen" at bounding box center [47, 657] width 17 height 9
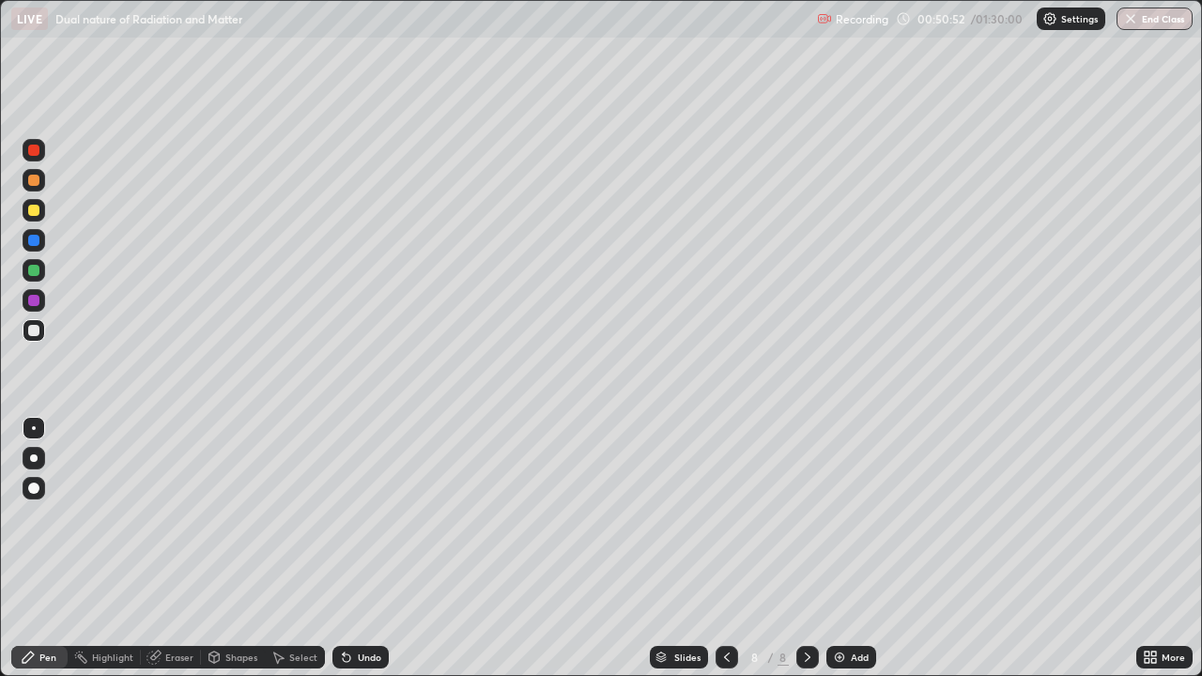
click at [33, 210] on div at bounding box center [33, 210] width 11 height 11
click at [163, 548] on div "Eraser" at bounding box center [171, 657] width 60 height 23
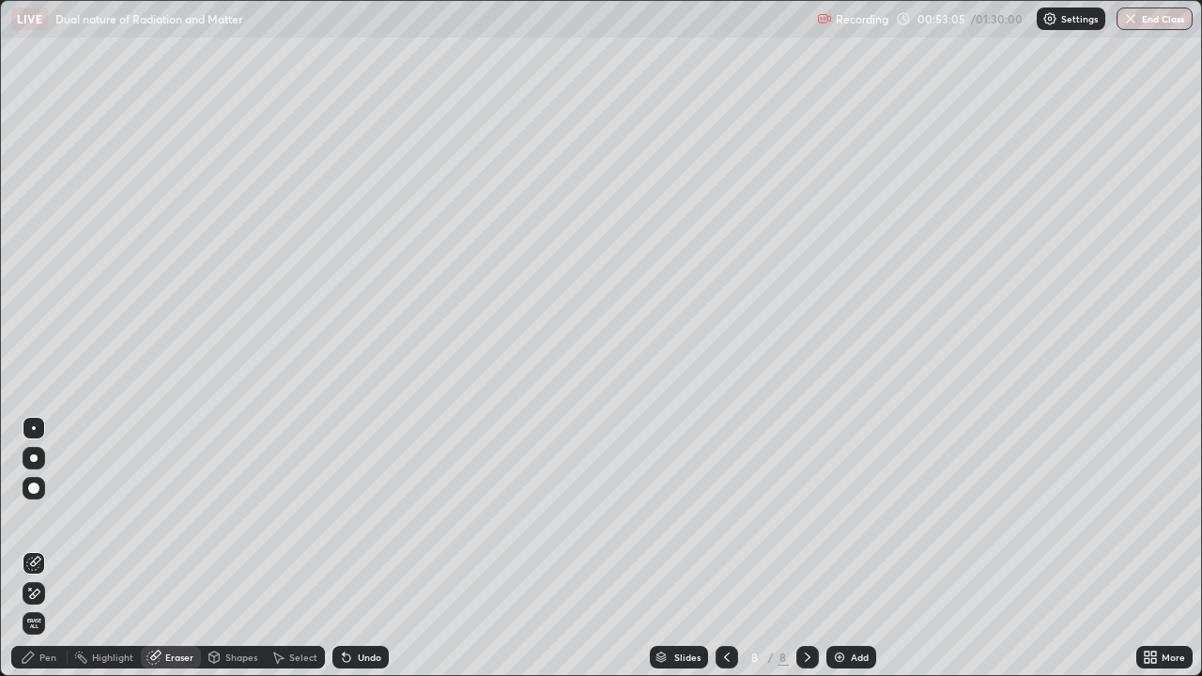
click at [41, 548] on div "Pen" at bounding box center [47, 657] width 17 height 9
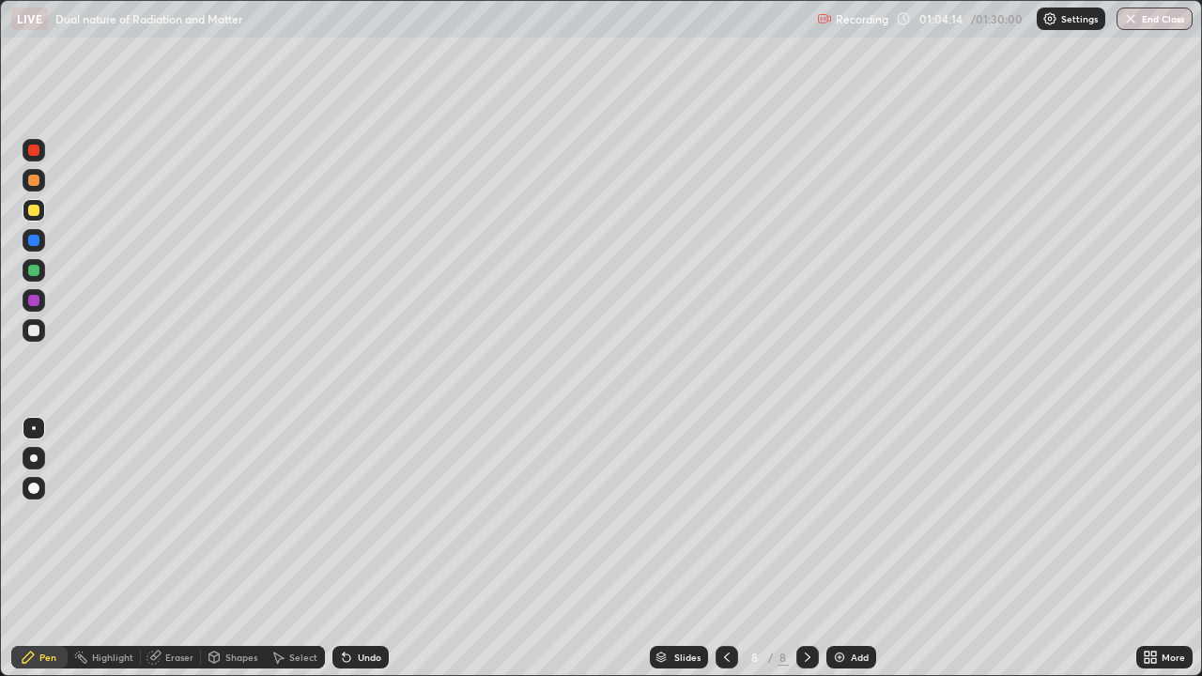
click at [853, 548] on div "Add" at bounding box center [860, 657] width 18 height 9
click at [38, 182] on div at bounding box center [33, 180] width 11 height 11
click at [33, 329] on div at bounding box center [33, 330] width 11 height 11
click at [34, 267] on div at bounding box center [33, 270] width 11 height 11
click at [352, 548] on div "Undo" at bounding box center [360, 657] width 56 height 23
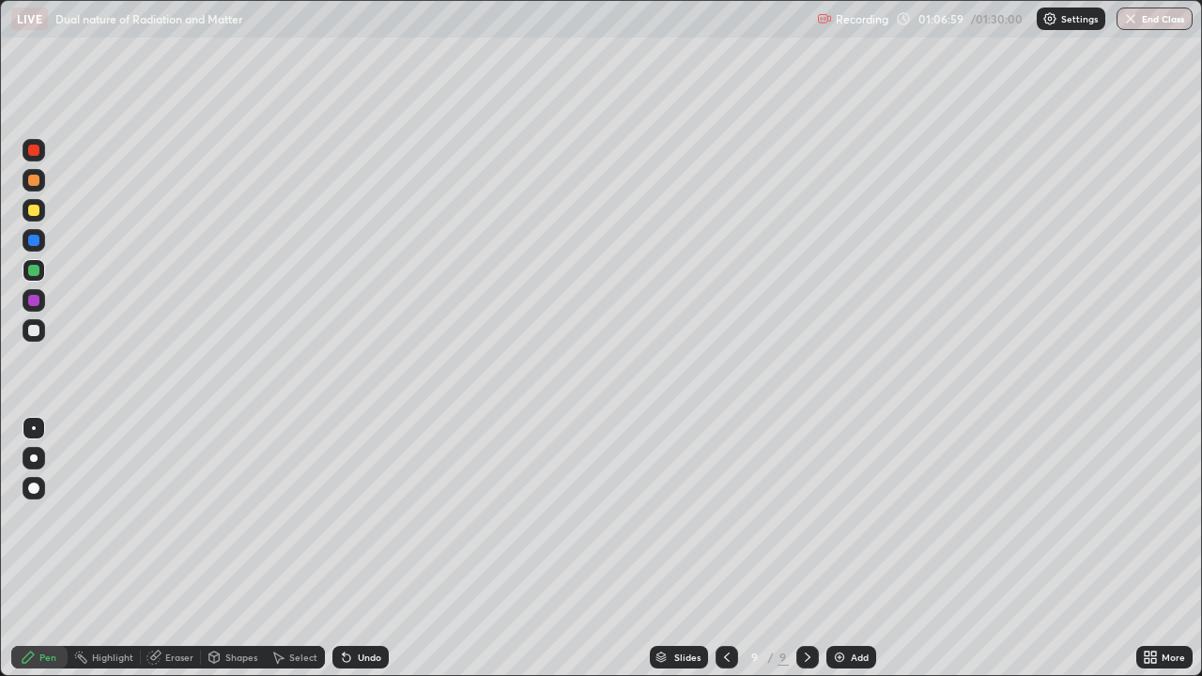
click at [363, 548] on div "Undo" at bounding box center [369, 657] width 23 height 9
click at [30, 297] on div at bounding box center [33, 300] width 11 height 11
click at [351, 548] on div "Undo" at bounding box center [360, 657] width 56 height 23
click at [38, 334] on div at bounding box center [33, 330] width 11 height 11
click at [33, 329] on div at bounding box center [33, 330] width 11 height 11
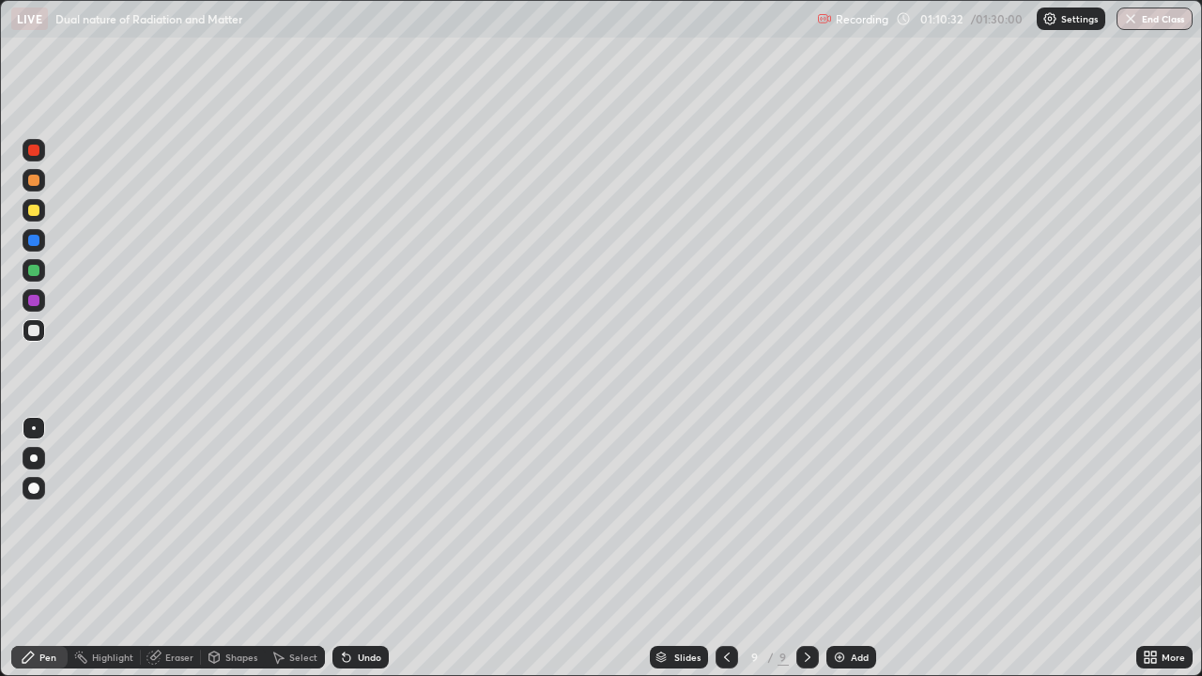
click at [855, 548] on div "Add" at bounding box center [851, 657] width 50 height 23
click at [34, 208] on div at bounding box center [33, 210] width 11 height 11
click at [724, 548] on icon at bounding box center [725, 657] width 15 height 15
click at [28, 302] on div at bounding box center [33, 300] width 11 height 11
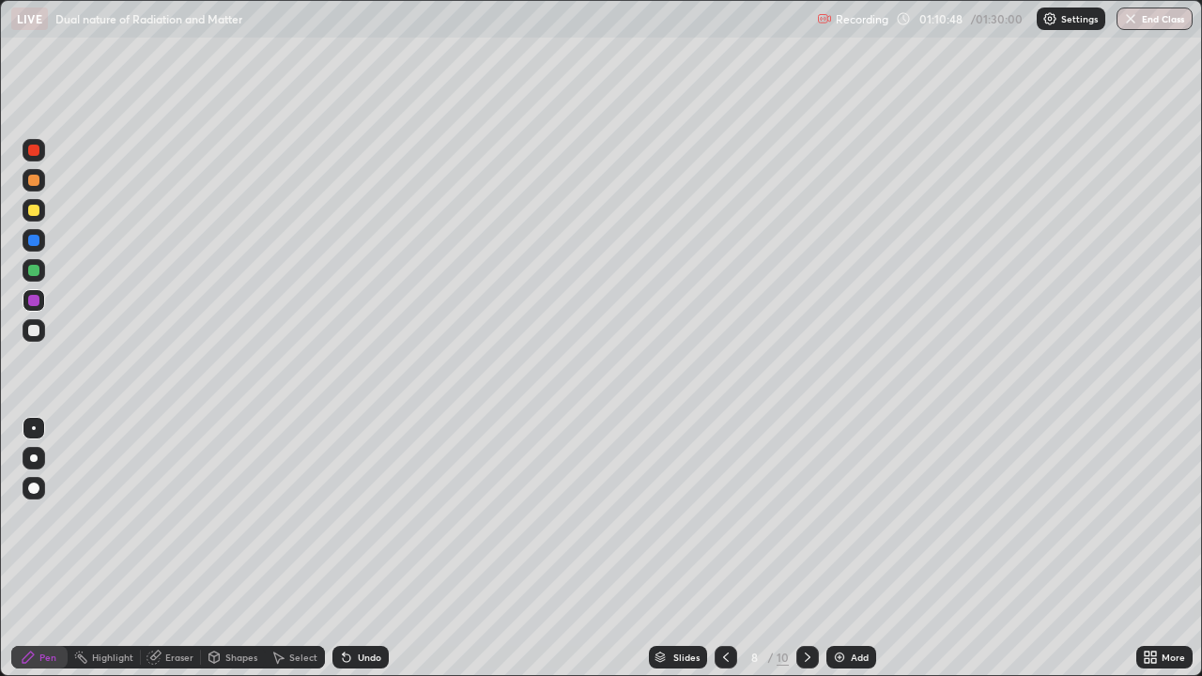
click at [35, 242] on div at bounding box center [33, 240] width 11 height 11
click at [806, 548] on icon at bounding box center [807, 657] width 15 height 15
click at [38, 333] on div at bounding box center [33, 330] width 11 height 11
click at [33, 273] on div at bounding box center [33, 270] width 11 height 11
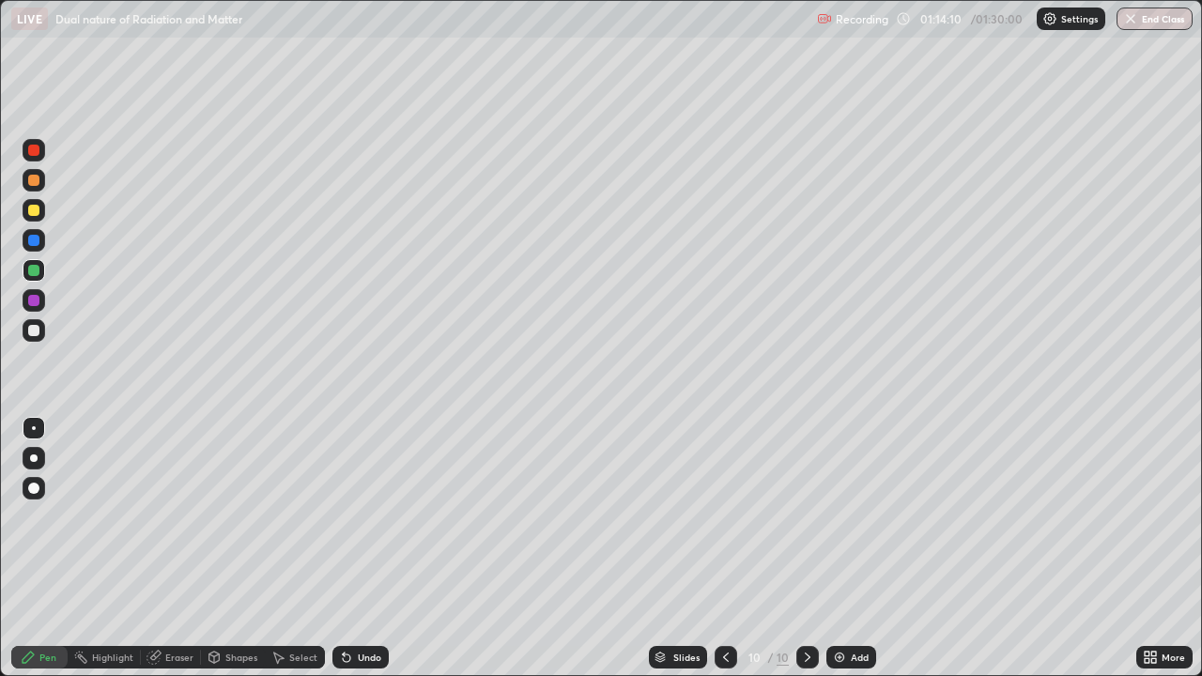
click at [33, 145] on div at bounding box center [33, 150] width 11 height 11
click at [855, 548] on div "Add" at bounding box center [860, 657] width 18 height 9
click at [39, 184] on div at bounding box center [34, 180] width 23 height 23
click at [360, 548] on div "Undo" at bounding box center [360, 657] width 56 height 23
click at [364, 548] on div "Undo" at bounding box center [360, 657] width 56 height 23
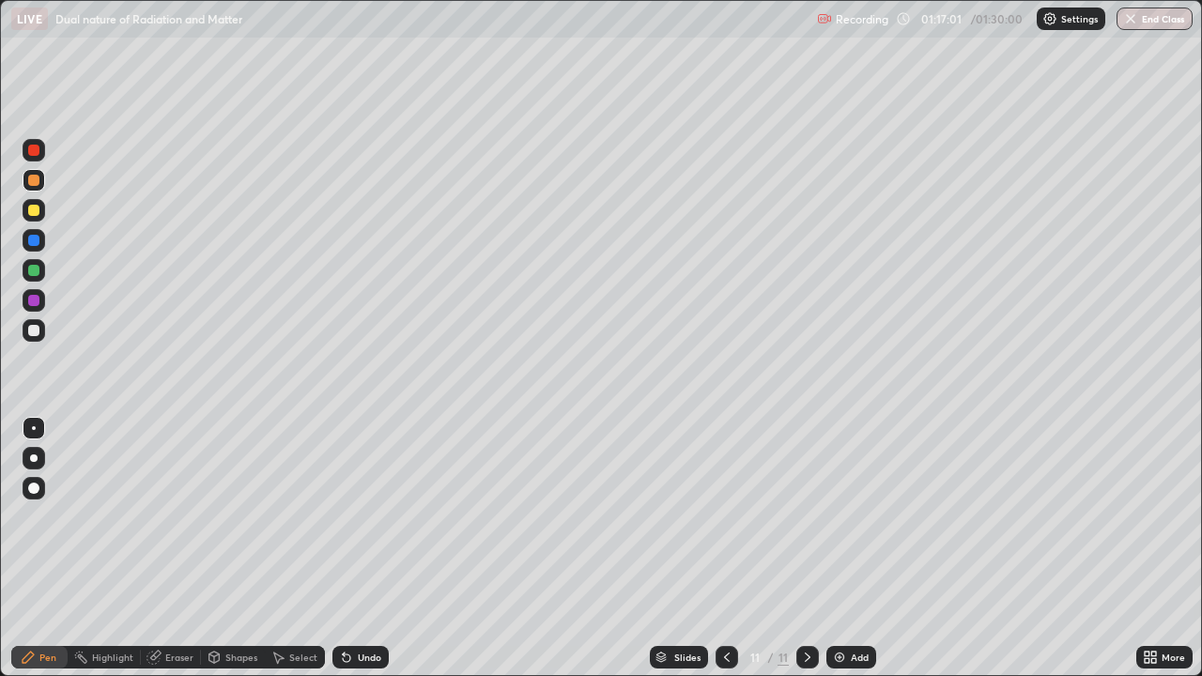
click at [32, 330] on div at bounding box center [33, 330] width 11 height 11
click at [352, 548] on div "Undo" at bounding box center [360, 657] width 56 height 23
click at [351, 548] on div "Undo" at bounding box center [360, 657] width 56 height 23
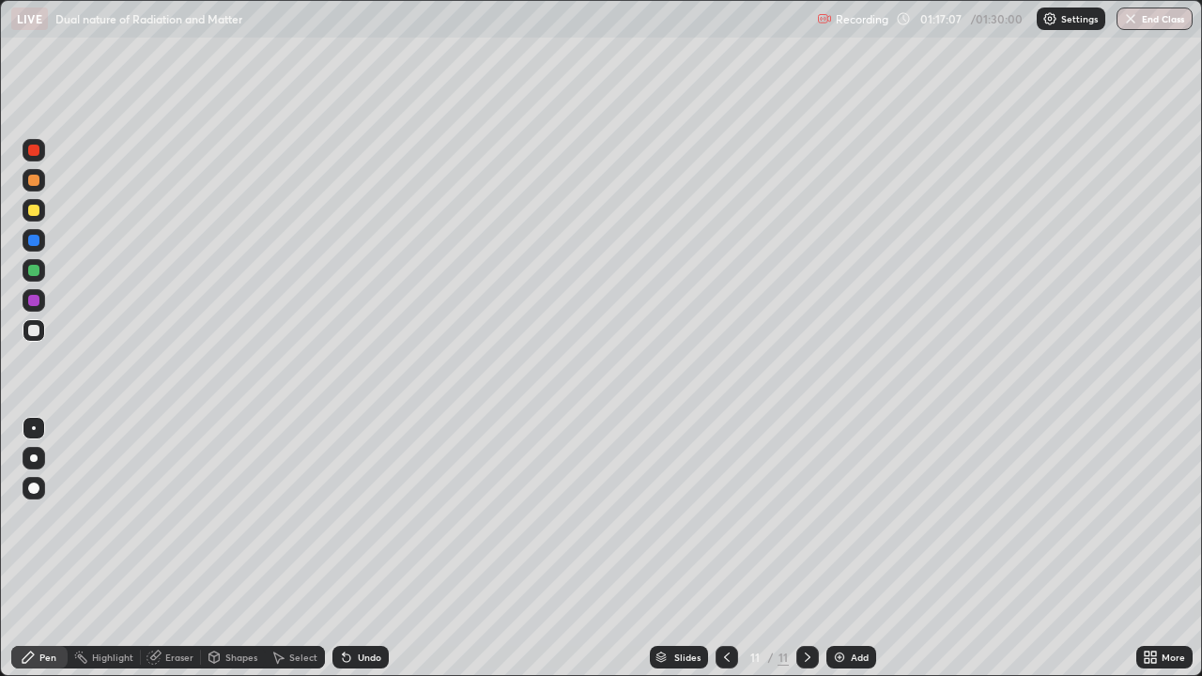
click at [343, 548] on icon at bounding box center [344, 654] width 2 height 2
click at [336, 548] on div "Undo" at bounding box center [360, 657] width 56 height 23
click at [34, 181] on div at bounding box center [33, 180] width 11 height 11
click at [33, 332] on div at bounding box center [33, 330] width 11 height 11
click at [839, 548] on img at bounding box center [839, 657] width 15 height 15
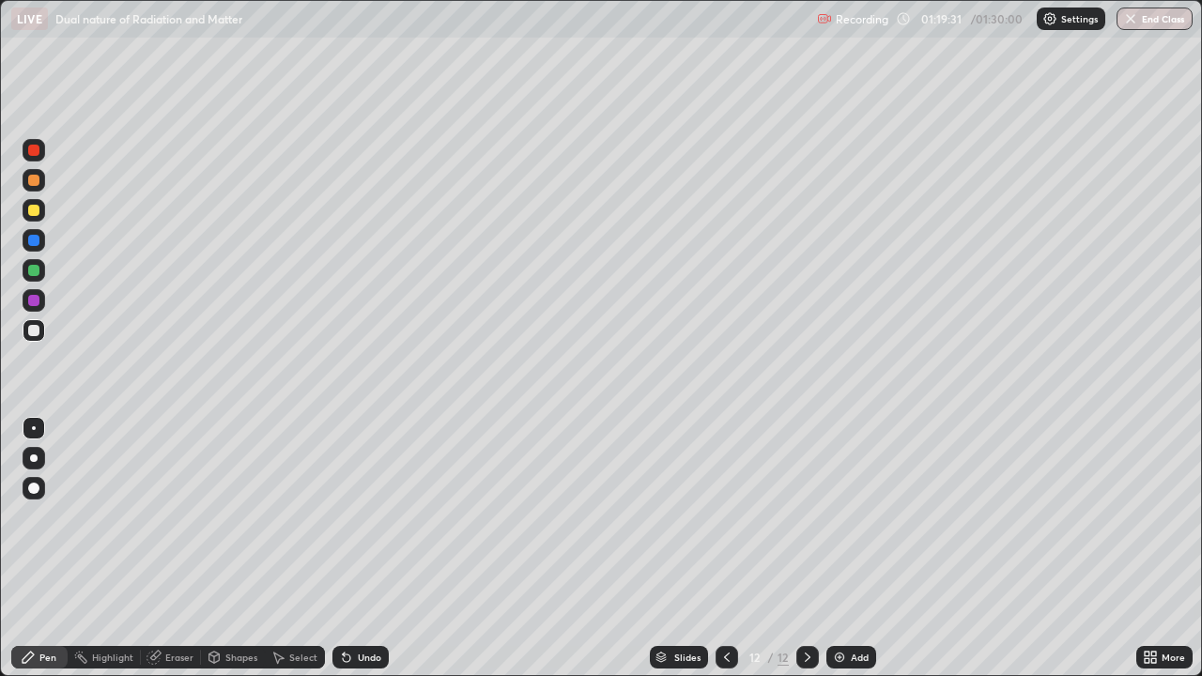
click at [33, 303] on div at bounding box center [33, 300] width 11 height 11
click at [373, 548] on div "Undo" at bounding box center [369, 657] width 23 height 9
click at [374, 548] on div "Undo" at bounding box center [369, 657] width 23 height 9
click at [30, 330] on div at bounding box center [33, 330] width 11 height 11
click at [725, 548] on icon at bounding box center [726, 657] width 15 height 15
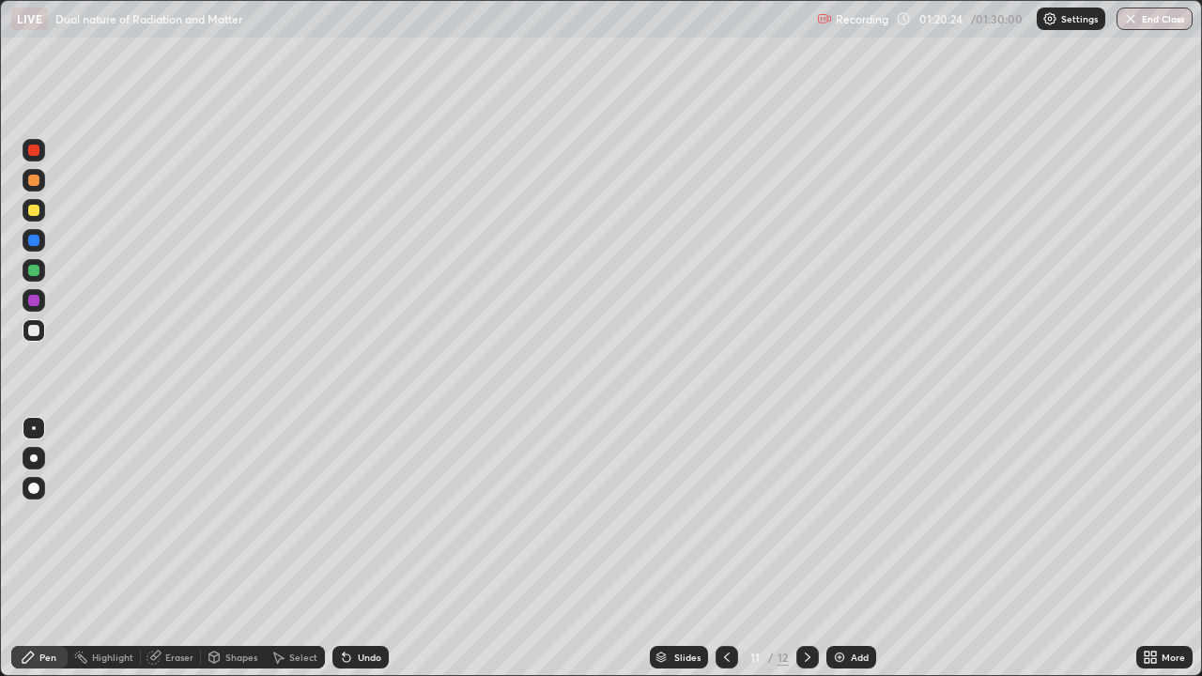
click at [724, 548] on icon at bounding box center [727, 657] width 6 height 9
click at [806, 548] on icon at bounding box center [807, 657] width 15 height 15
click at [804, 548] on icon at bounding box center [807, 657] width 15 height 15
click at [364, 548] on div "Undo" at bounding box center [369, 657] width 23 height 9
click at [1141, 17] on button "End Class" at bounding box center [1155, 19] width 74 height 23
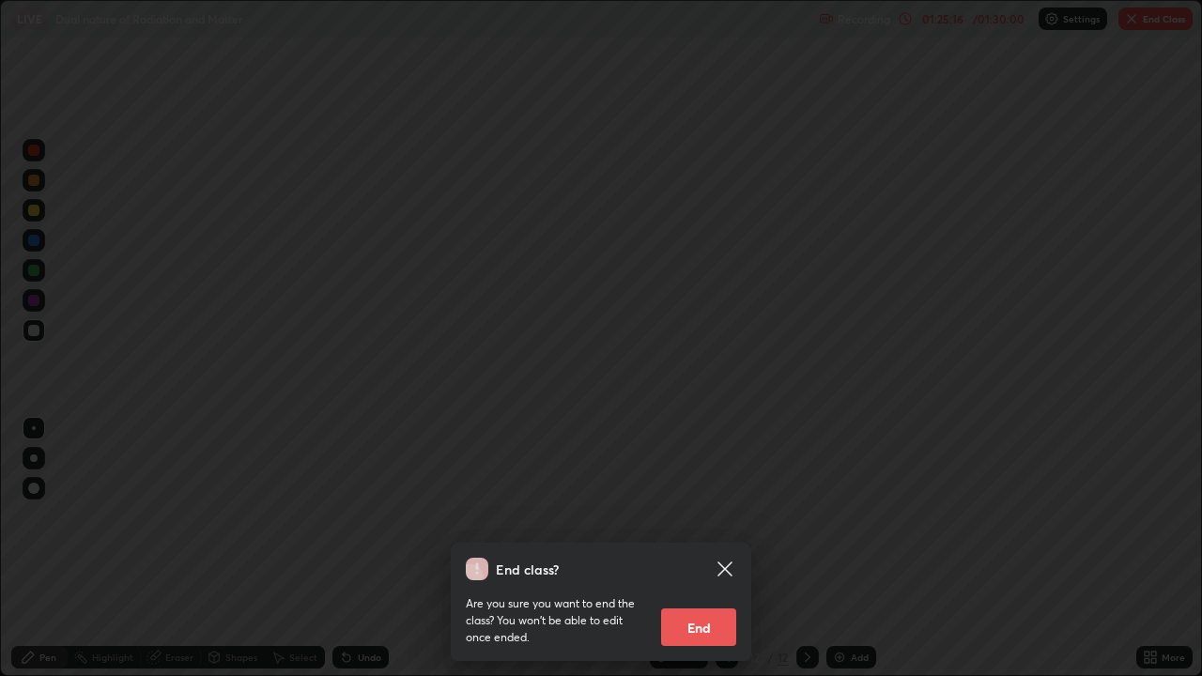
click at [687, 548] on button "End" at bounding box center [698, 628] width 75 height 38
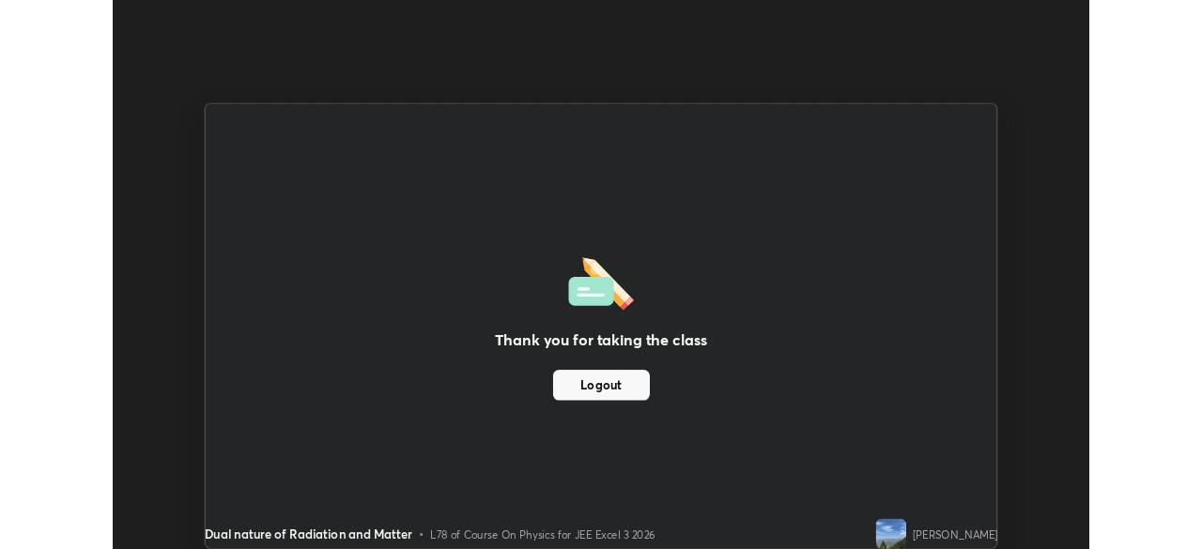
scroll to position [93356, 92703]
